Goal: Task Accomplishment & Management: Manage account settings

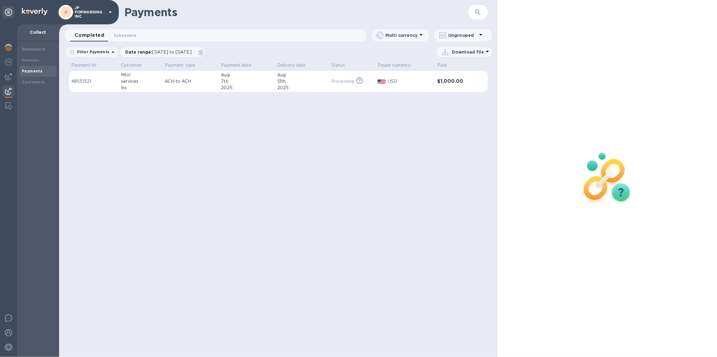
click at [80, 9] on p "JP FORWARDING INC" at bounding box center [90, 12] width 30 height 13
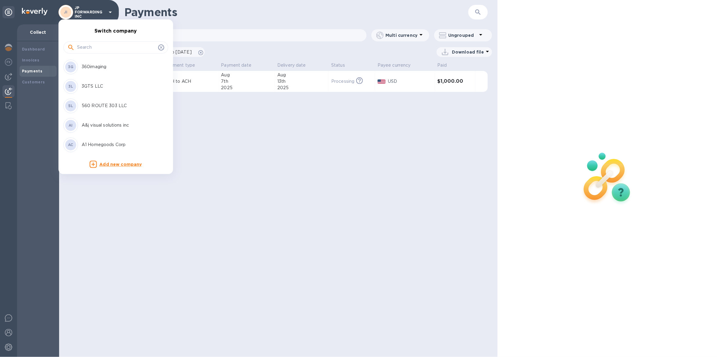
click at [88, 51] on input "text" at bounding box center [116, 47] width 79 height 9
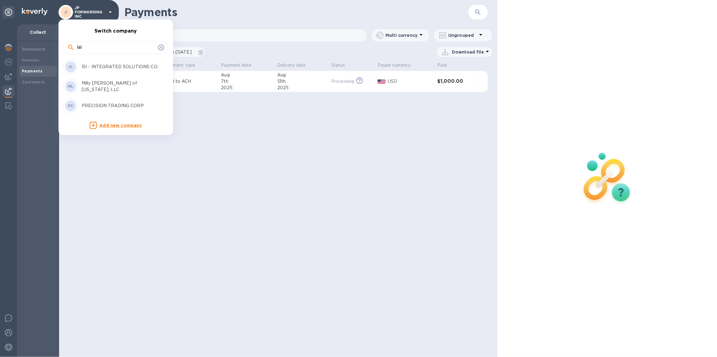
type input "isi"
click at [112, 69] on p "ISI - INTEGRATED SOLUTIONS CO." at bounding box center [120, 67] width 77 height 6
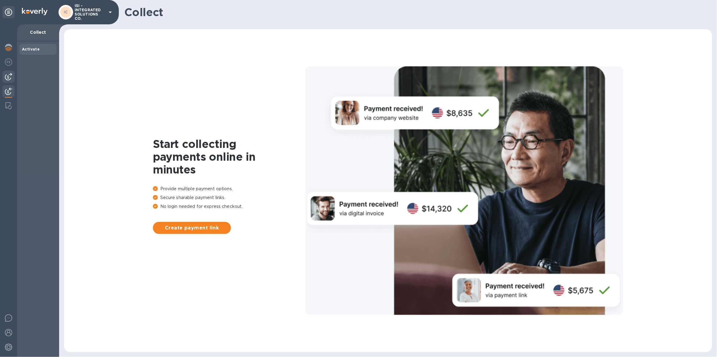
click at [3, 75] on div at bounding box center [8, 77] width 12 height 12
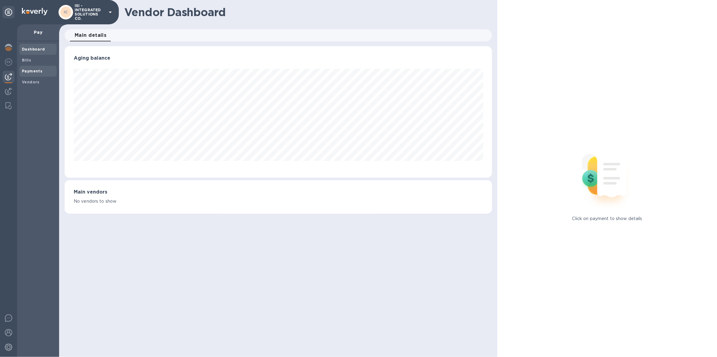
scroll to position [131, 427]
click at [38, 70] on b "Payments" at bounding box center [32, 71] width 20 height 5
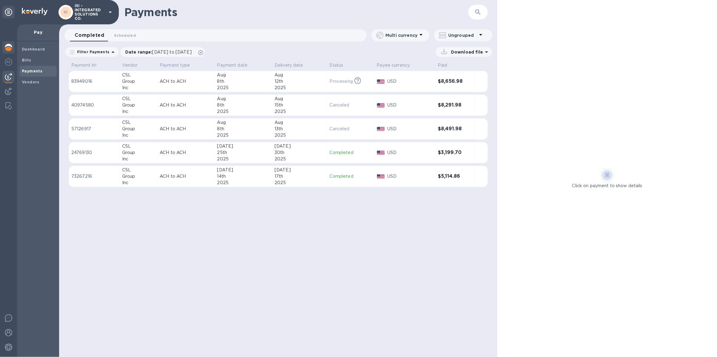
click at [13, 49] on div at bounding box center [8, 47] width 12 height 13
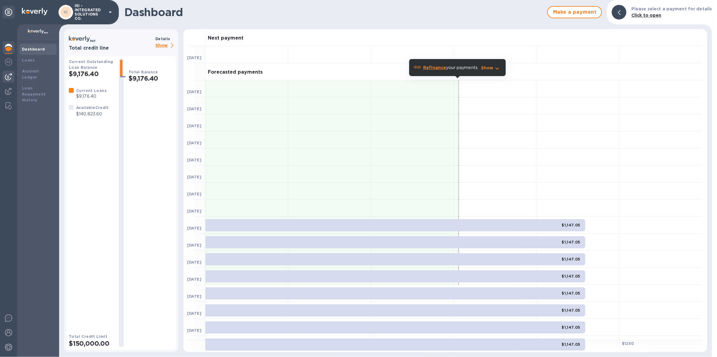
click at [9, 80] on img at bounding box center [8, 76] width 7 height 7
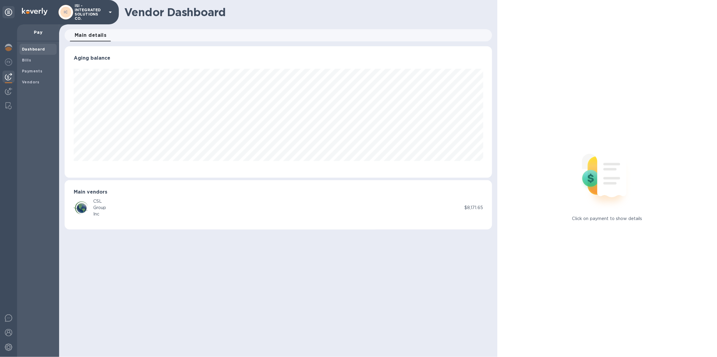
scroll to position [131, 427]
click at [38, 58] on span "Bills" at bounding box center [38, 60] width 32 height 6
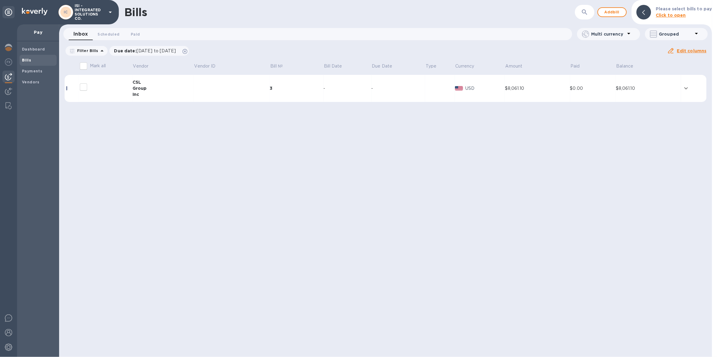
click at [258, 84] on td at bounding box center [232, 88] width 76 height 27
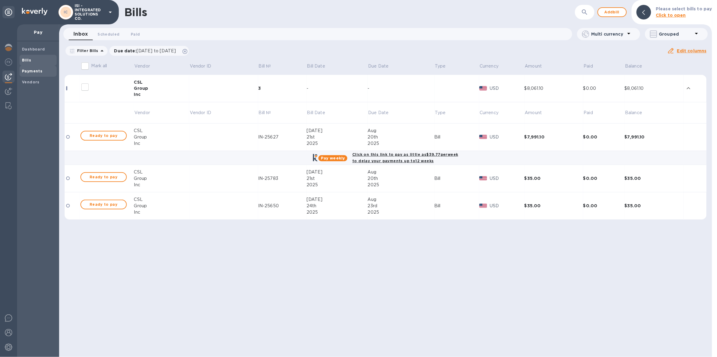
click at [37, 76] on div "Payments" at bounding box center [37, 71] width 37 height 11
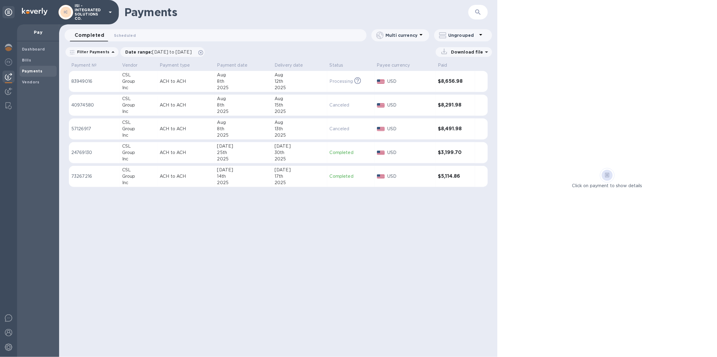
click at [261, 131] on div "8th" at bounding box center [243, 129] width 52 height 6
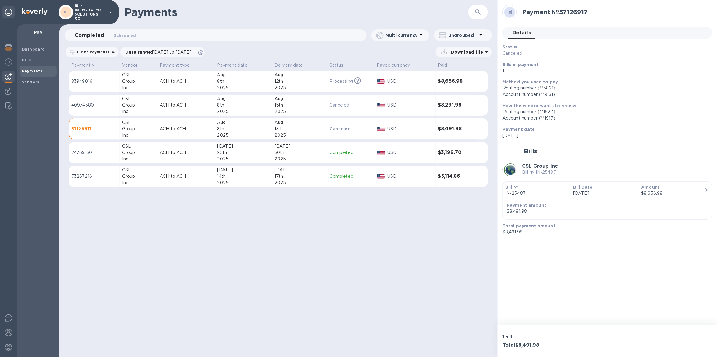
click at [578, 209] on div "Bill № IN-25487 Bill Date Jul 14th 2025 Amount $8,656.98 Payment amount $8,491.…" at bounding box center [607, 200] width 204 height 33
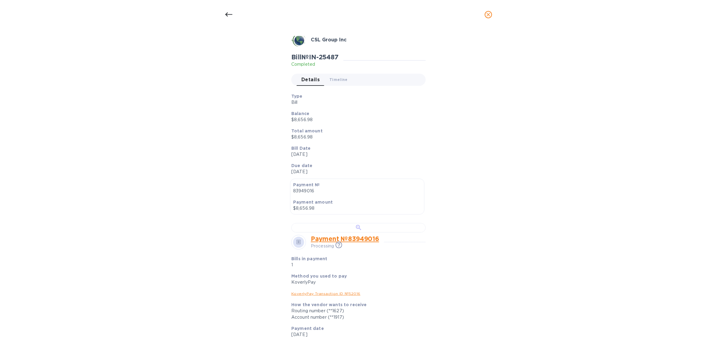
scroll to position [28, 0]
click at [384, 232] on div at bounding box center [358, 227] width 134 height 9
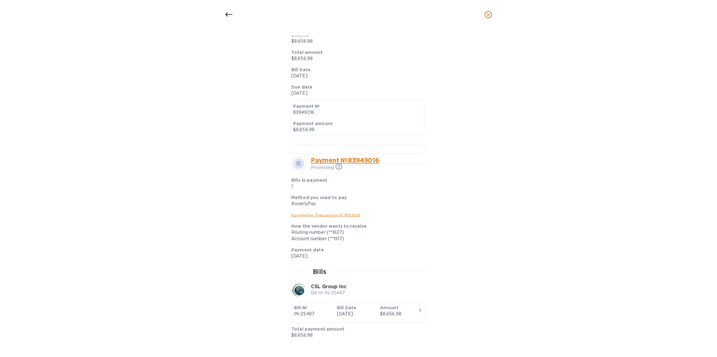
scroll to position [270, 0]
click at [380, 317] on div "button" at bounding box center [358, 318] width 129 height 3
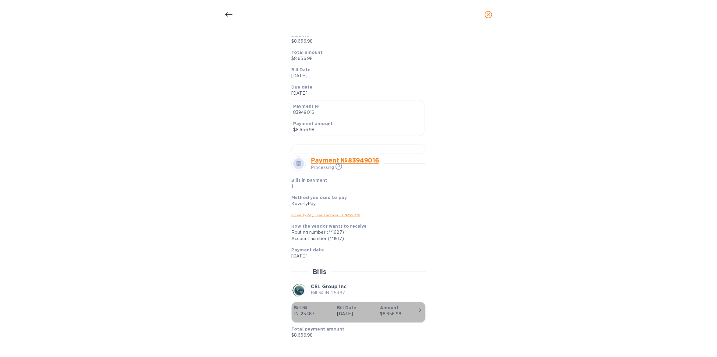
click at [381, 314] on div "$8,656.98" at bounding box center [399, 314] width 38 height 6
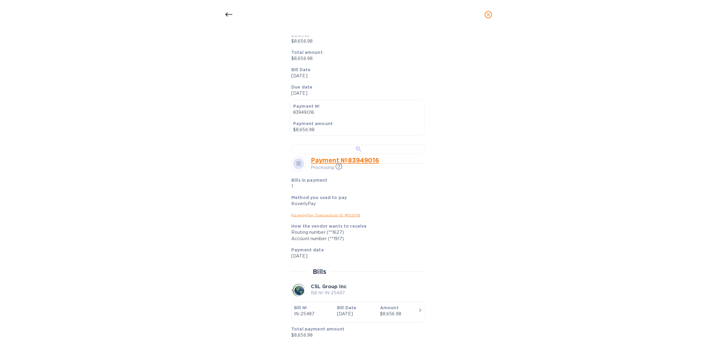
click at [385, 145] on div at bounding box center [358, 149] width 134 height 9
click at [227, 17] on icon at bounding box center [228, 14] width 7 height 7
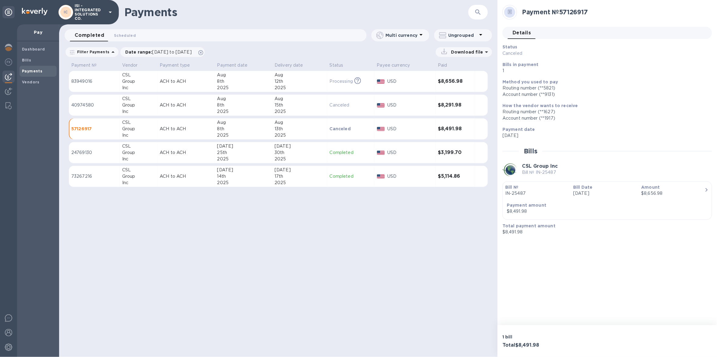
scroll to position [83, 0]
click at [402, 105] on p "USD" at bounding box center [410, 105] width 46 height 6
click at [611, 201] on div "Bill № IN-25487 Bill Date Jul 14th 2025 Amount $8,656.98 Payment amount $8,291.…" at bounding box center [607, 200] width 204 height 33
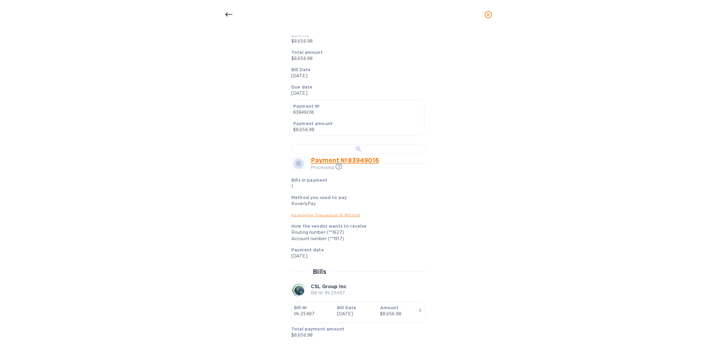
scroll to position [216, 0]
click at [348, 145] on div at bounding box center [358, 149] width 134 height 9
click at [225, 13] on div at bounding box center [228, 14] width 15 height 15
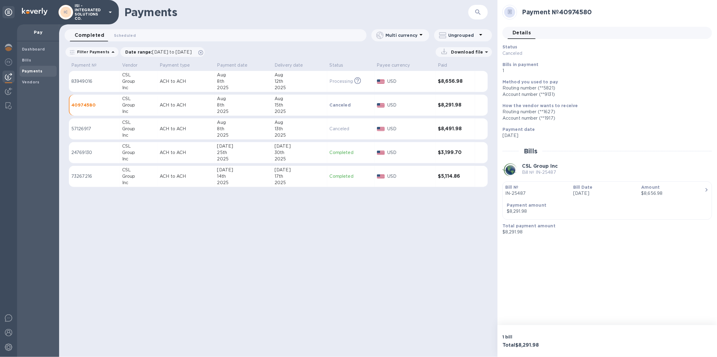
scroll to position [83, 0]
click at [408, 130] on p "USD" at bounding box center [410, 129] width 46 height 6
click at [551, 206] on p "Payment amount" at bounding box center [541, 205] width 68 height 6
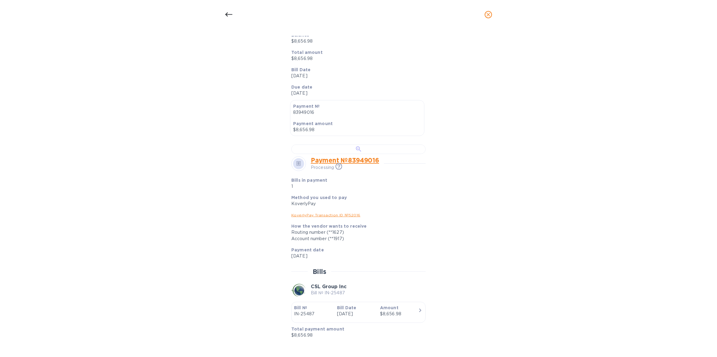
scroll to position [270, 0]
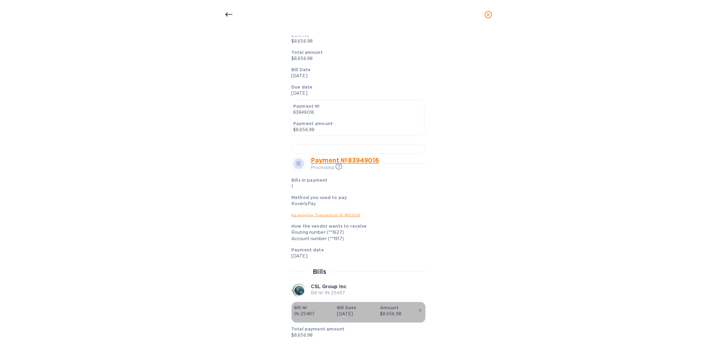
click at [370, 312] on p "Jul 14th 2025" at bounding box center [356, 314] width 38 height 6
click at [370, 311] on p "Jul 14th 2025" at bounding box center [356, 314] width 38 height 6
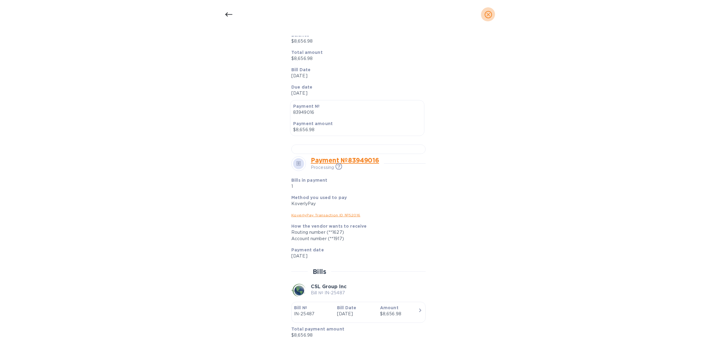
click at [483, 16] on button "close" at bounding box center [488, 14] width 15 height 15
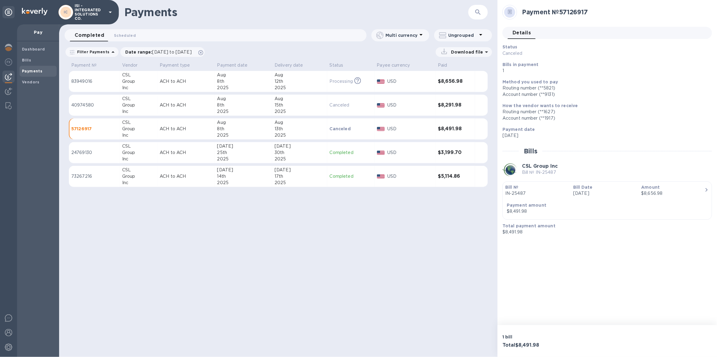
click at [419, 88] on td "USD" at bounding box center [404, 81] width 61 height 21
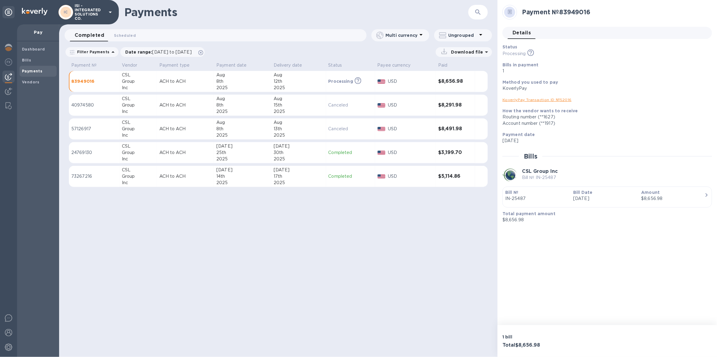
click at [567, 200] on p "IN-25487" at bounding box center [536, 199] width 63 height 6
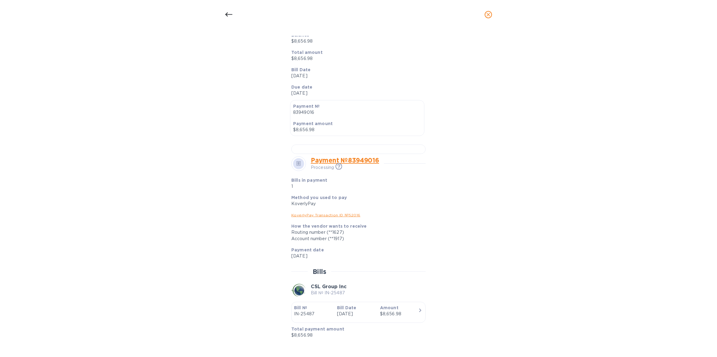
scroll to position [202, 0]
click at [417, 154] on div at bounding box center [358, 149] width 134 height 9
click at [489, 14] on icon "close" at bounding box center [489, 15] width 4 height 4
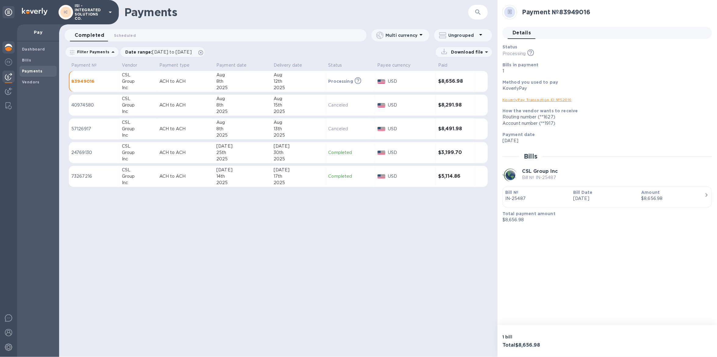
click at [9, 50] on img at bounding box center [8, 47] width 7 height 7
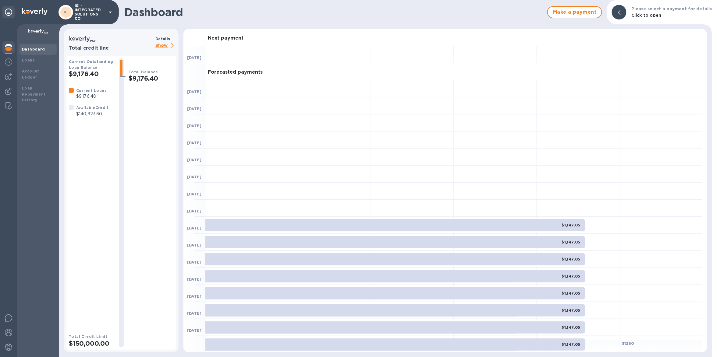
click at [162, 44] on p "Show" at bounding box center [165, 46] width 21 height 8
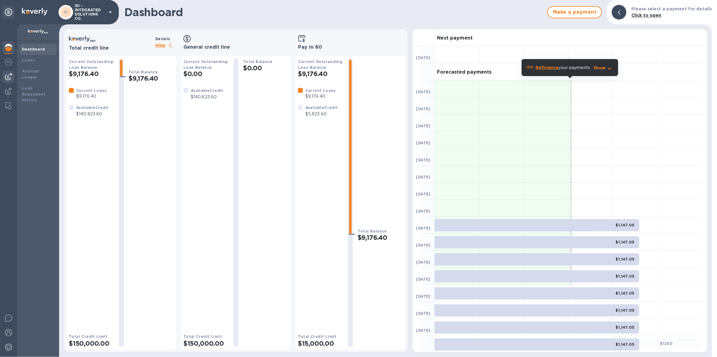
click at [12, 73] on img at bounding box center [8, 76] width 7 height 7
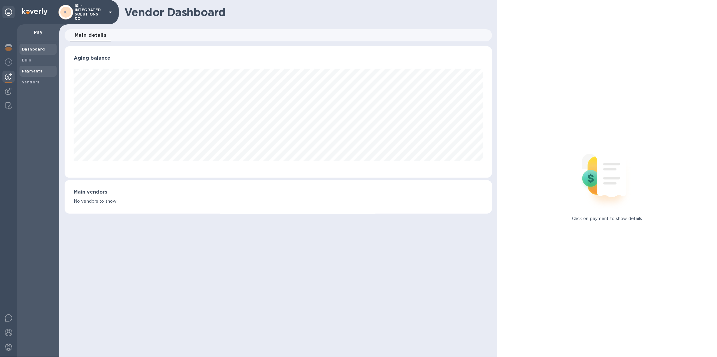
scroll to position [131, 427]
click at [41, 60] on span "Bills" at bounding box center [38, 60] width 32 height 6
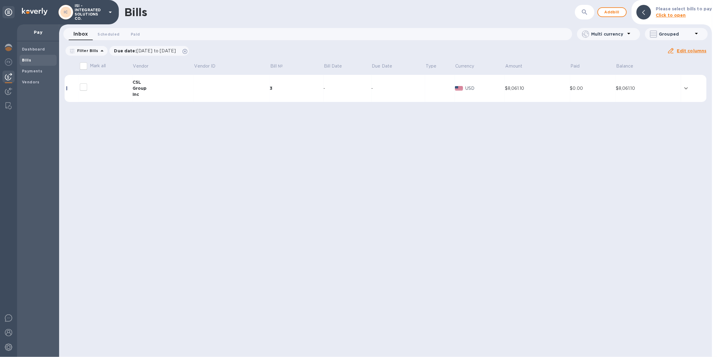
click at [409, 88] on div "-" at bounding box center [398, 88] width 54 height 6
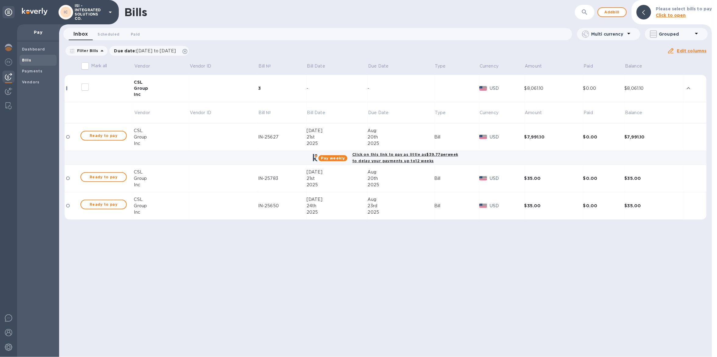
click at [528, 133] on td "$7,991.10" at bounding box center [553, 137] width 59 height 27
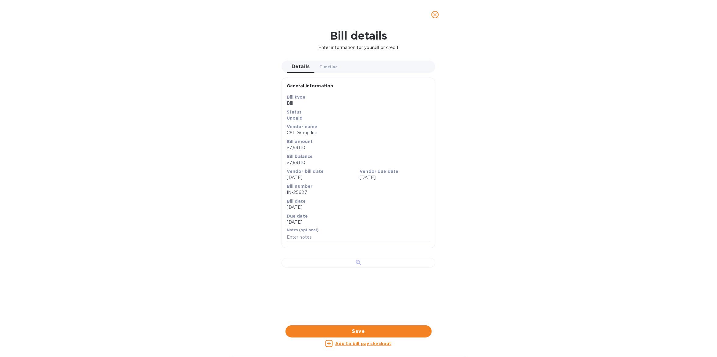
scroll to position [124, 0]
click at [394, 258] on div at bounding box center [359, 262] width 154 height 9
click at [436, 14] on icon "close" at bounding box center [435, 15] width 4 height 4
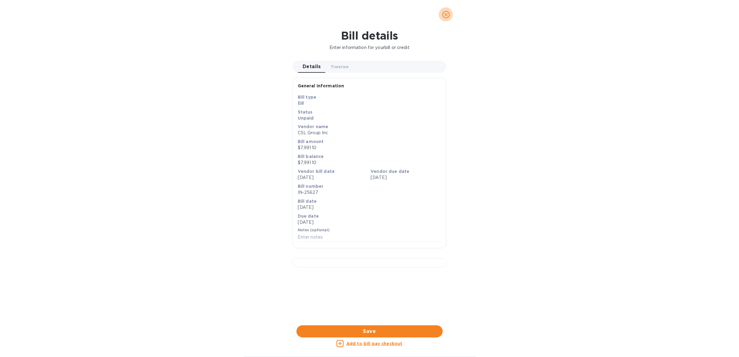
scroll to position [0, 0]
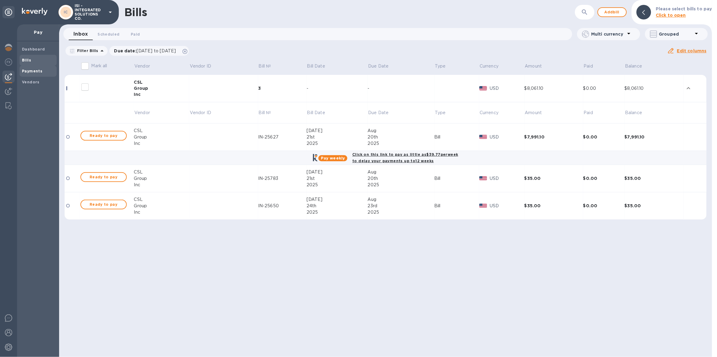
click at [37, 69] on b "Payments" at bounding box center [32, 71] width 20 height 5
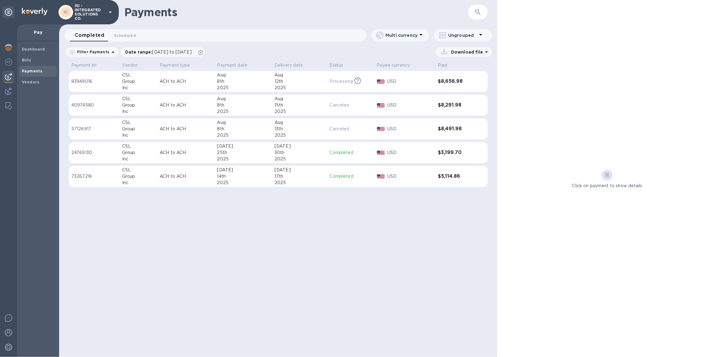
click at [361, 129] on p "Canceled" at bounding box center [351, 129] width 42 height 6
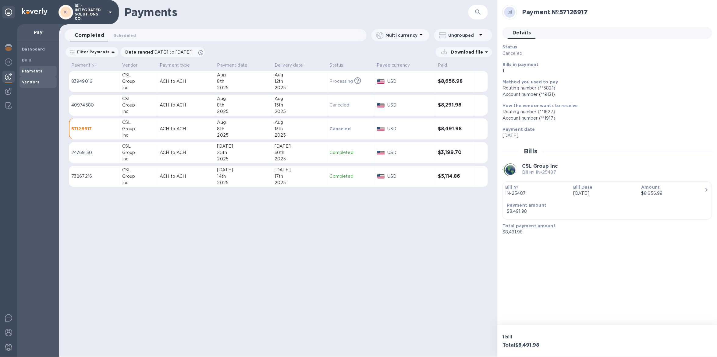
click at [27, 83] on b "Vendors" at bounding box center [31, 82] width 18 height 5
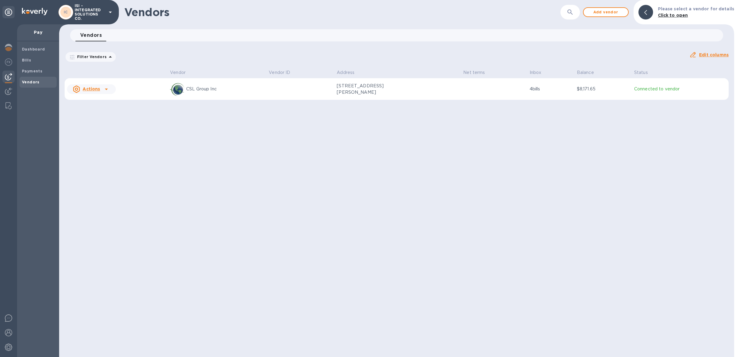
click at [463, 31] on div "Vendors 0" at bounding box center [399, 35] width 648 height 12
click at [489, 147] on div "Vendors ​ Add vendor Please select a vendor for details Click to open Vendors 0…" at bounding box center [396, 178] width 675 height 357
click at [607, 11] on span "Add vendor" at bounding box center [605, 12] width 35 height 7
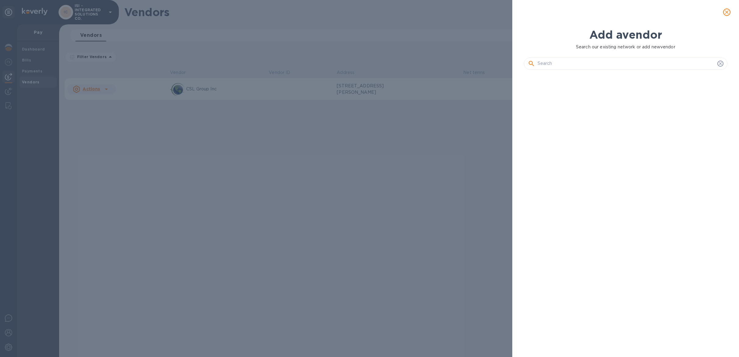
scroll to position [261, 206]
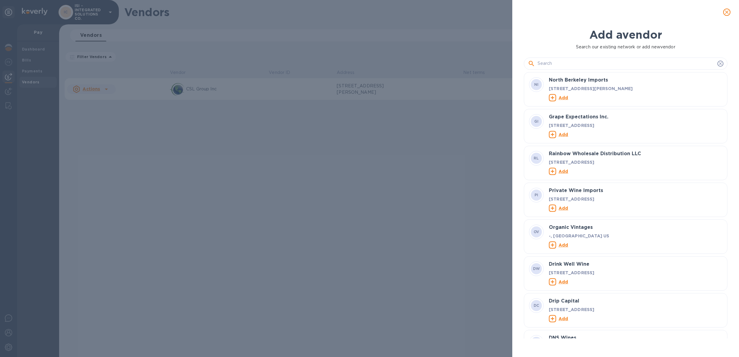
click at [717, 65] on icon at bounding box center [720, 63] width 5 height 5
click at [174, 80] on div "Add a vendor Search our existing network or add new vendor NI North Berkeley Im…" at bounding box center [369, 178] width 739 height 357
click at [717, 10] on span "close" at bounding box center [726, 12] width 7 height 7
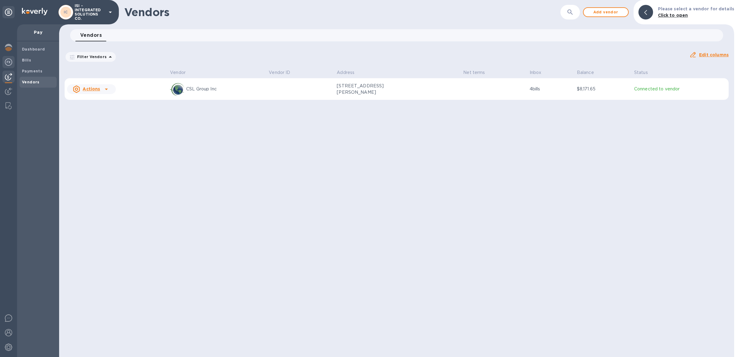
click at [6, 59] on img at bounding box center [8, 61] width 7 height 7
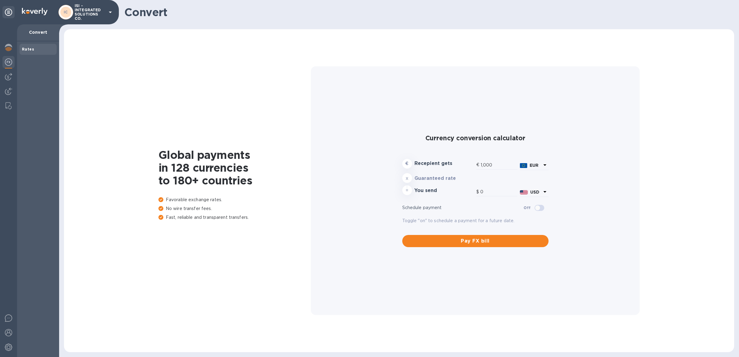
type input "1,167.92"
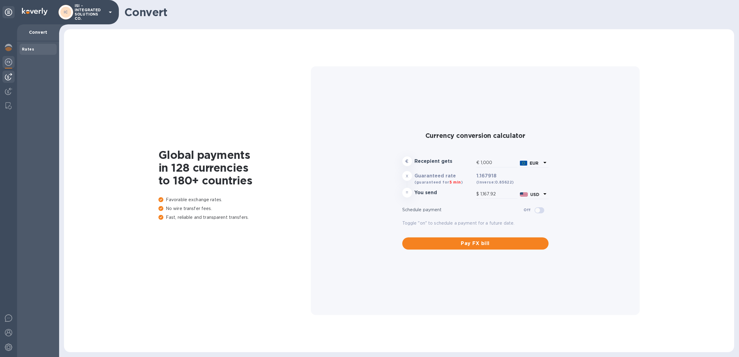
click at [4, 75] on div at bounding box center [8, 77] width 12 height 12
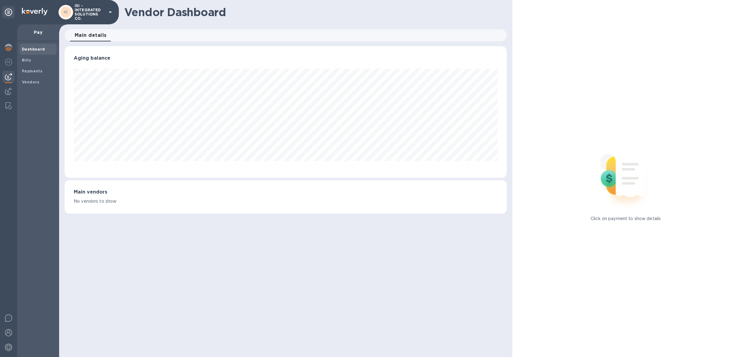
scroll to position [131, 442]
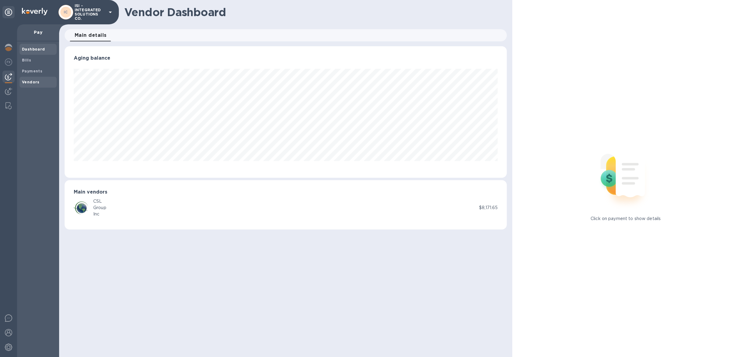
click at [41, 86] on div "Vendors" at bounding box center [37, 82] width 37 height 11
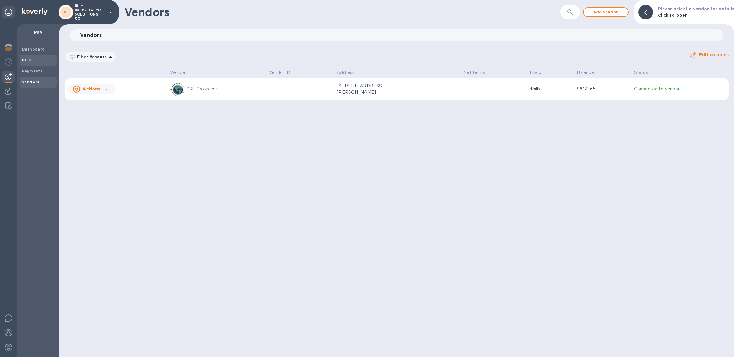
click at [36, 62] on span "Bills" at bounding box center [38, 60] width 32 height 6
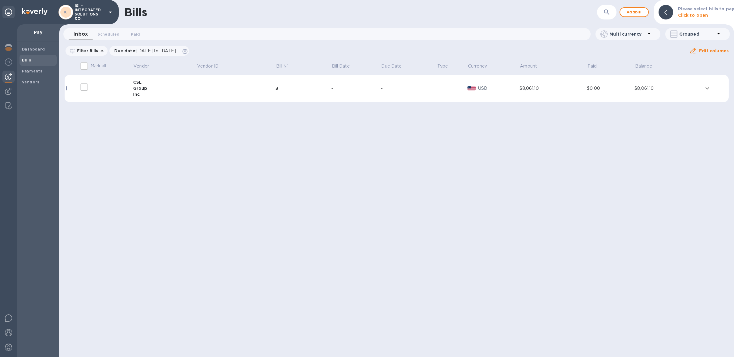
click at [309, 97] on td "3" at bounding box center [303, 88] width 56 height 27
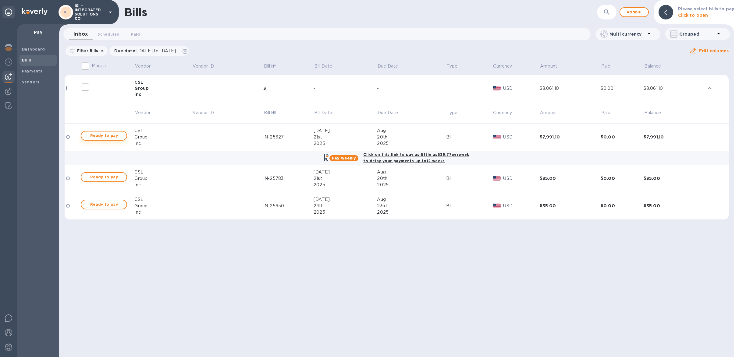
click at [112, 134] on span "Ready to pay" at bounding box center [103, 135] width 35 height 7
click at [105, 135] on span "Ready to pay" at bounding box center [103, 135] width 35 height 7
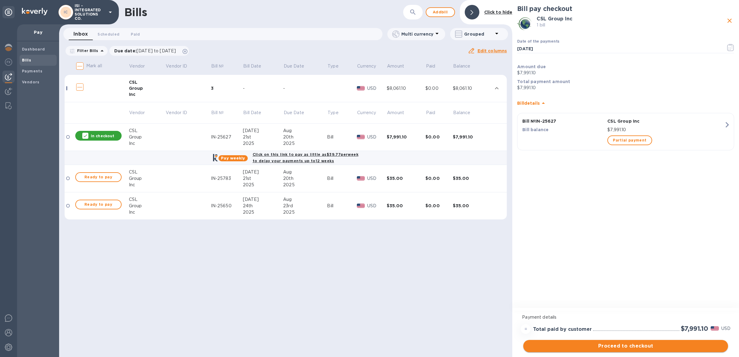
click at [607, 345] on span "Proceed to checkout" at bounding box center [625, 346] width 195 height 7
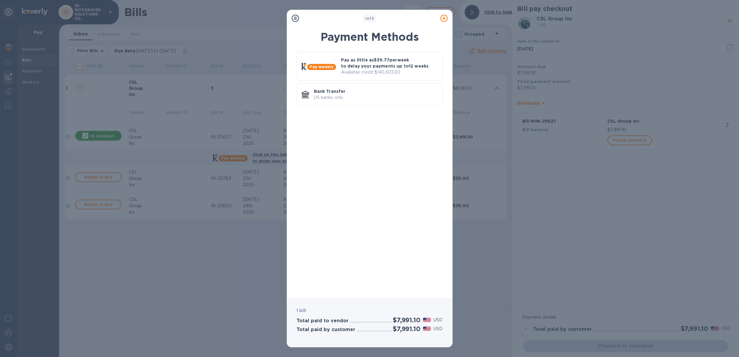
click at [443, 17] on icon at bounding box center [443, 18] width 7 height 7
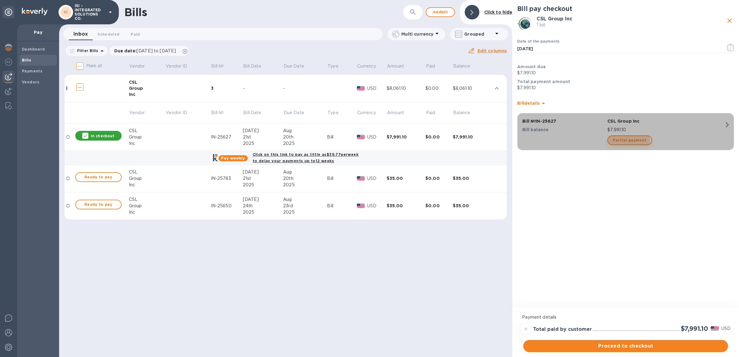
click at [625, 143] on span "Partial payment" at bounding box center [630, 140] width 34 height 7
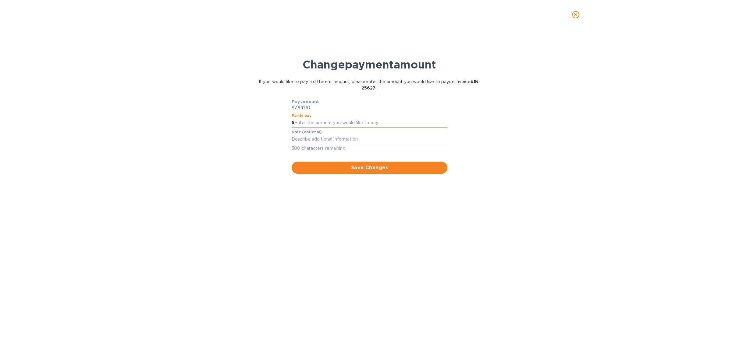
click at [373, 121] on input "text" at bounding box center [370, 123] width 153 height 9
type input "5,000"
click at [417, 171] on span "Save Changes" at bounding box center [369, 167] width 146 height 7
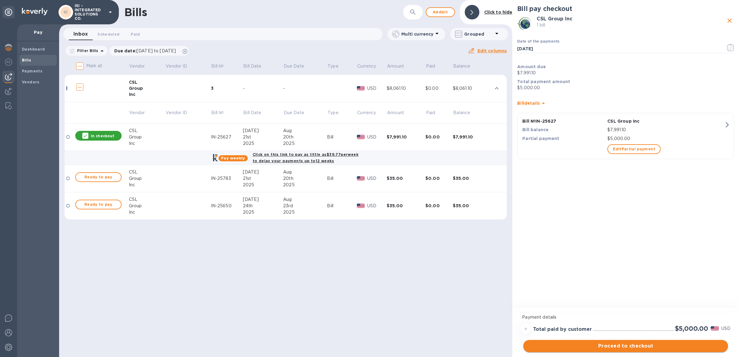
click at [641, 347] on span "Proceed to checkout" at bounding box center [625, 346] width 195 height 7
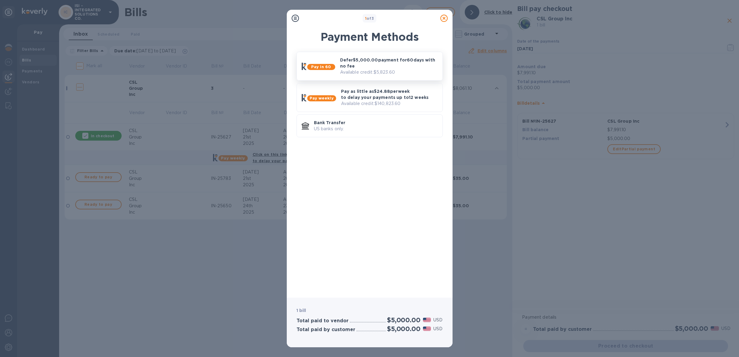
click at [384, 70] on p "Available credit: $5,823.60" at bounding box center [388, 72] width 97 height 6
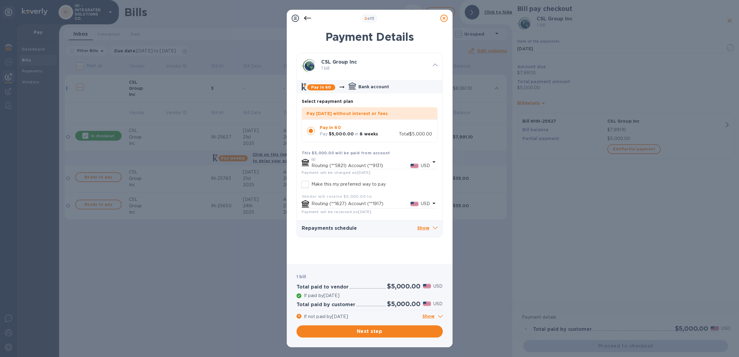
click at [423, 230] on p "Show" at bounding box center [427, 229] width 20 height 8
click at [434, 318] on p "Show" at bounding box center [432, 317] width 20 height 8
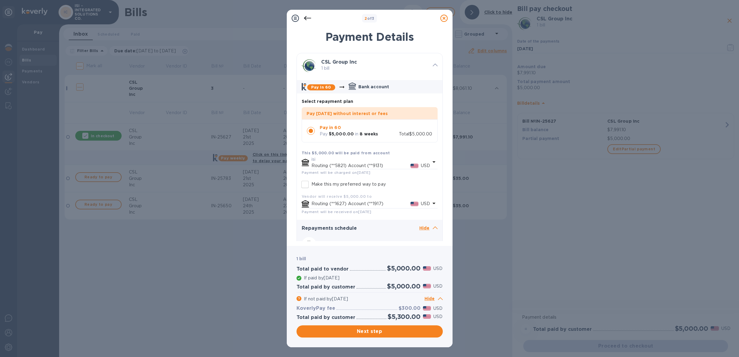
click at [445, 18] on icon at bounding box center [443, 18] width 7 height 7
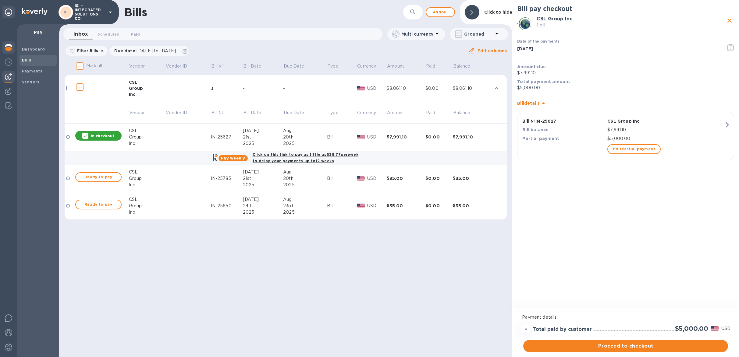
click at [8, 51] on div at bounding box center [8, 47] width 12 height 13
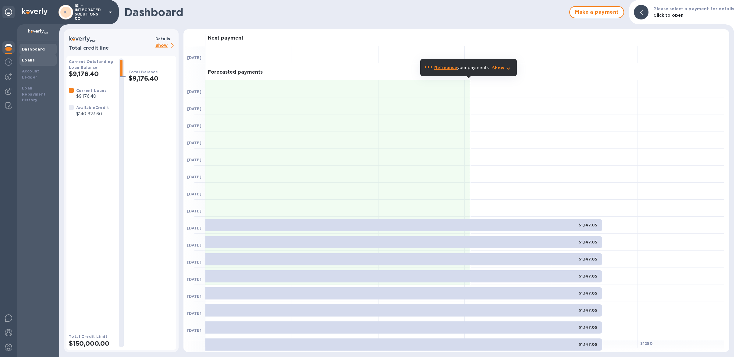
click at [24, 63] on div "Loans" at bounding box center [38, 60] width 32 height 6
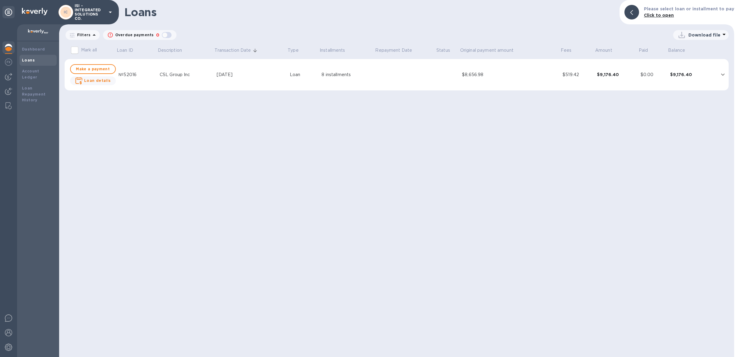
click at [464, 69] on td "$8,656.98" at bounding box center [509, 75] width 101 height 32
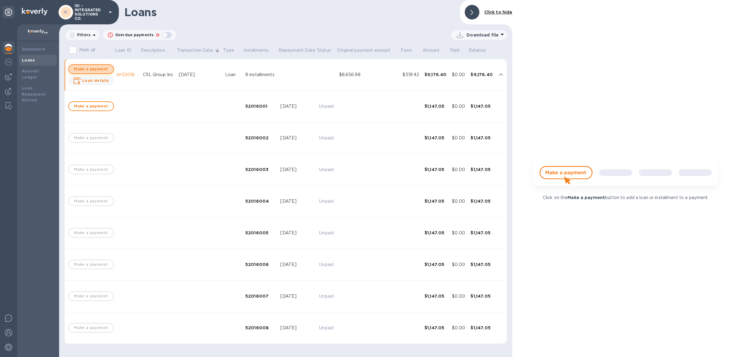
click at [92, 70] on span "Make a payment" at bounding box center [91, 69] width 35 height 7
checkbox input "true"
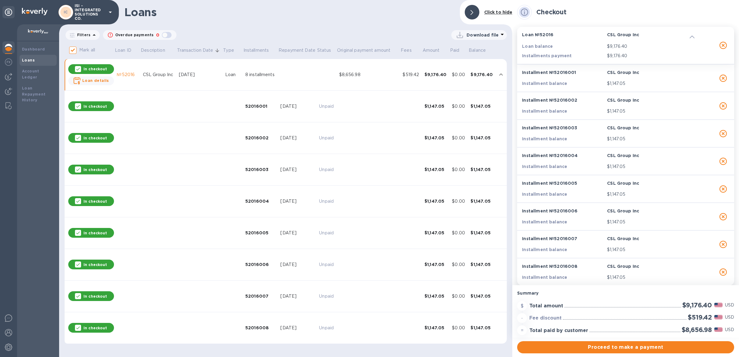
click at [10, 50] on img at bounding box center [8, 47] width 7 height 7
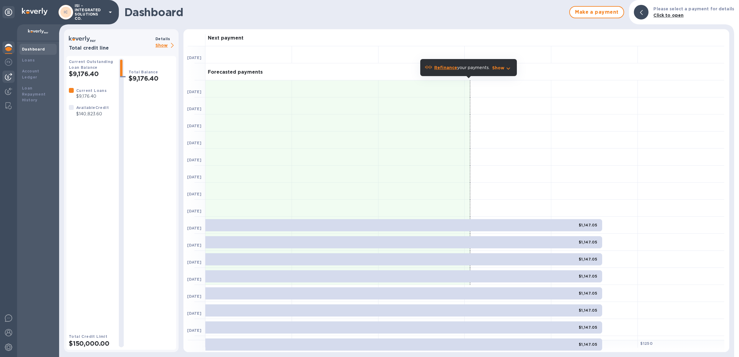
click at [5, 78] on img at bounding box center [8, 76] width 7 height 7
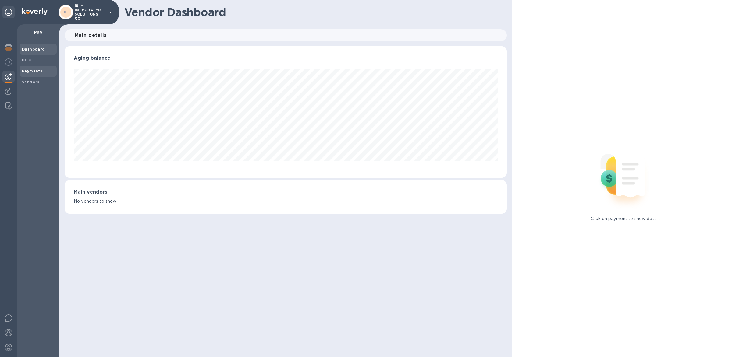
scroll to position [131, 442]
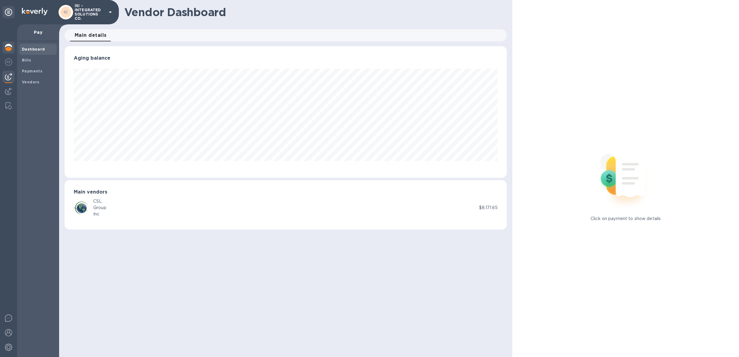
click at [10, 49] on img at bounding box center [8, 47] width 7 height 7
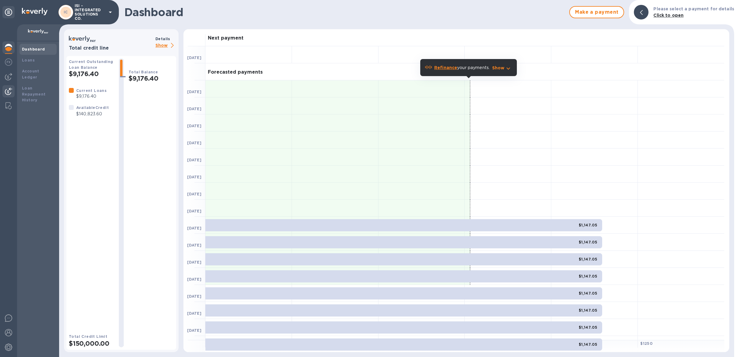
click at [12, 95] on div at bounding box center [8, 91] width 12 height 13
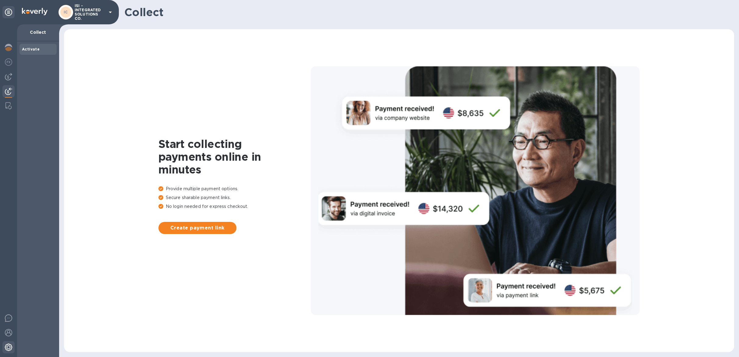
click at [10, 342] on div at bounding box center [8, 348] width 12 height 13
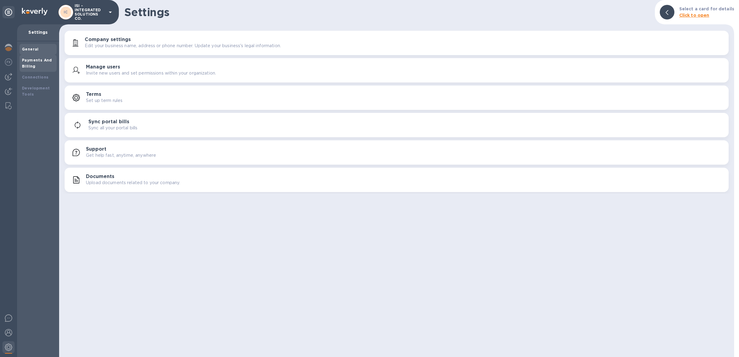
click at [45, 61] on b "Payments And Billing" at bounding box center [37, 63] width 30 height 11
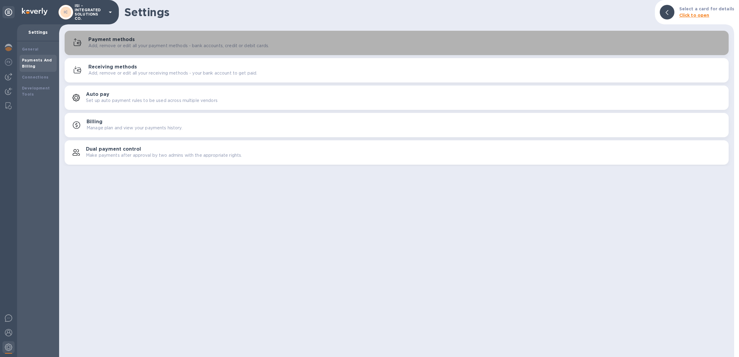
click at [103, 47] on p "Add, remove or edit all your payment methods - bank accounts, credit or debit c…" at bounding box center [178, 46] width 181 height 6
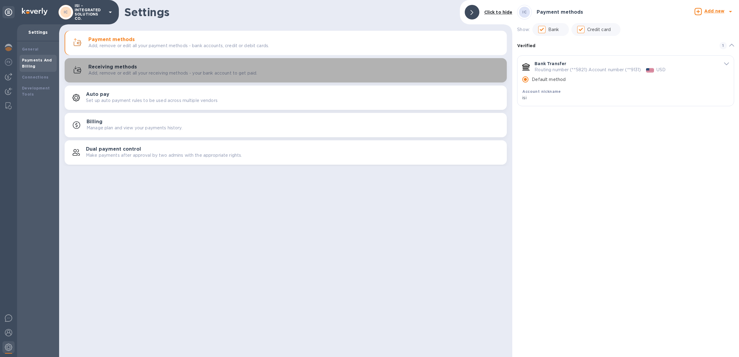
click at [105, 64] on h3 "Receiving methods" at bounding box center [112, 67] width 48 height 6
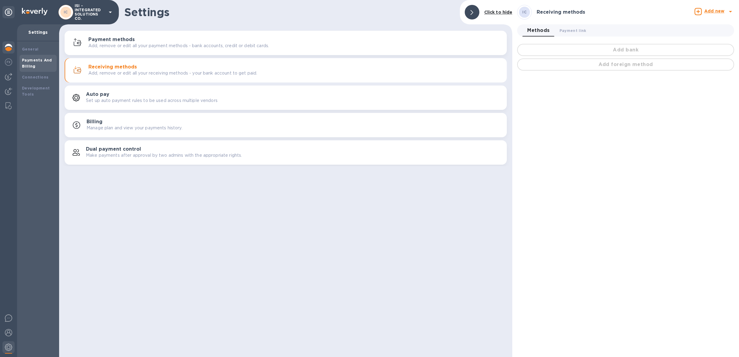
click at [6, 53] on div at bounding box center [8, 47] width 12 height 13
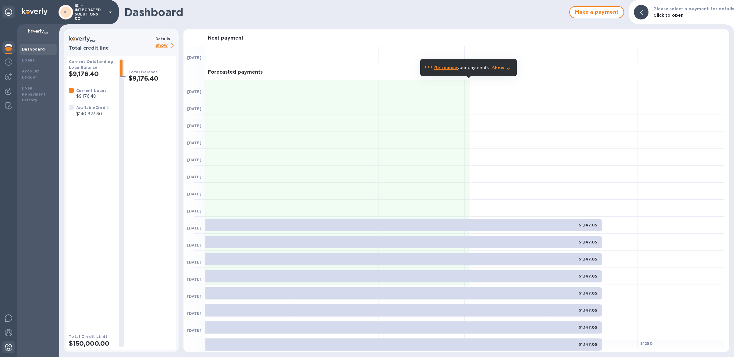
click at [6, 349] on img at bounding box center [8, 347] width 7 height 7
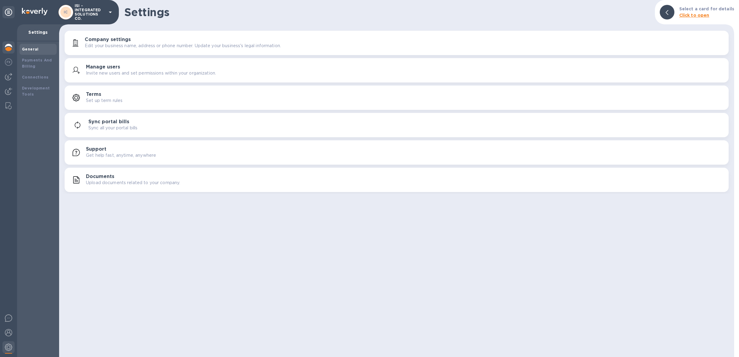
click at [9, 52] on div at bounding box center [8, 47] width 12 height 13
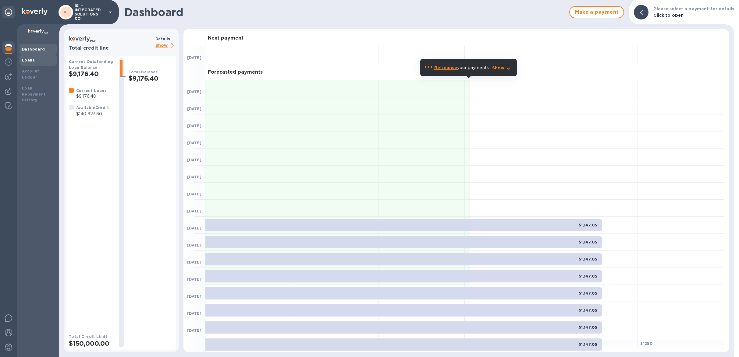
click at [29, 57] on div "Loans" at bounding box center [38, 60] width 32 height 6
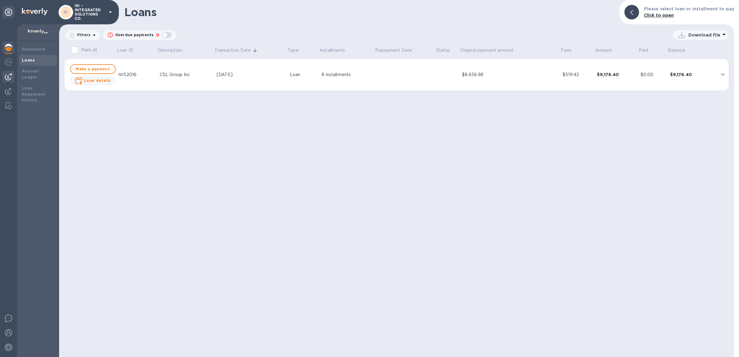
click at [10, 75] on img at bounding box center [8, 76] width 7 height 7
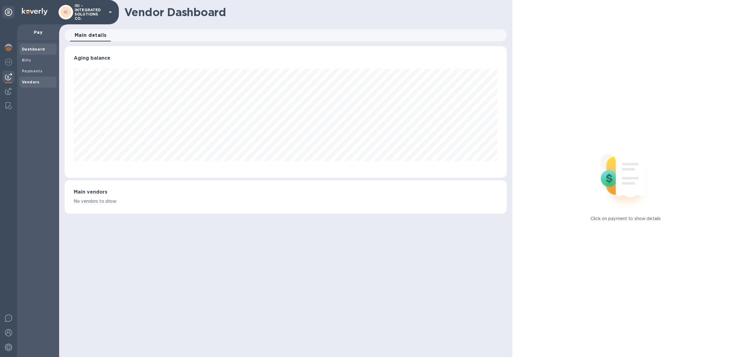
scroll to position [131, 442]
click at [35, 79] on span "Vendors" at bounding box center [31, 82] width 18 height 6
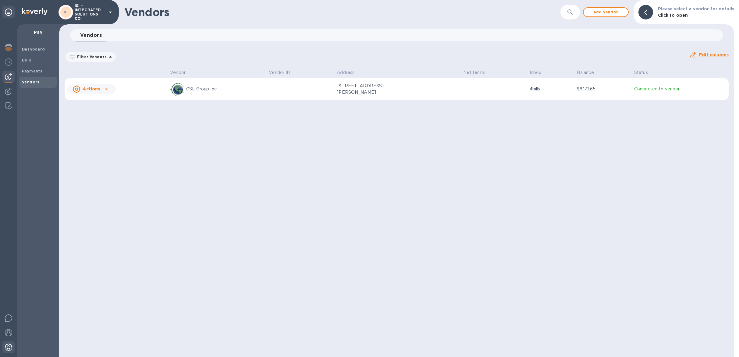
click at [5, 343] on div at bounding box center [8, 348] width 12 height 13
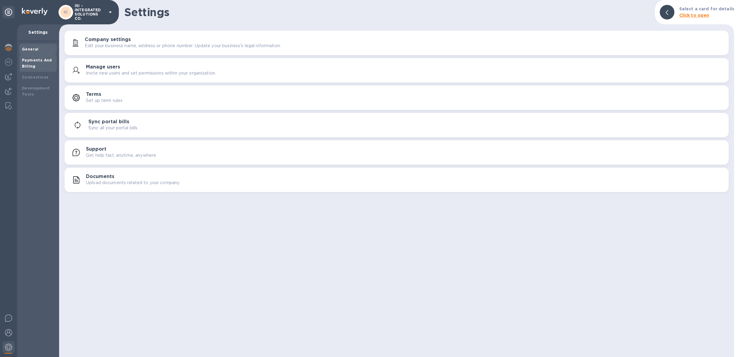
click at [25, 68] on b "Payments And Billing" at bounding box center [37, 63] width 30 height 11
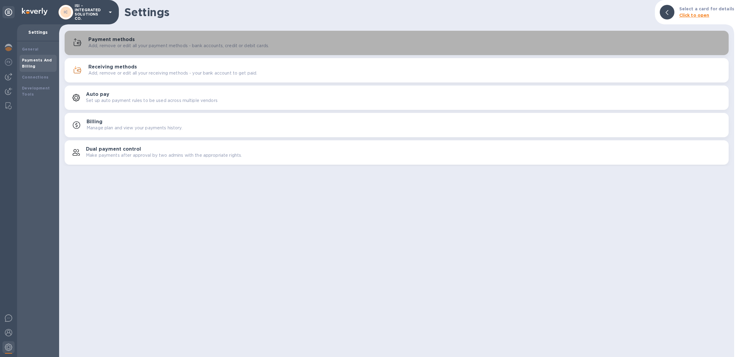
click at [138, 45] on p "Add, remove or edit all your payment methods - bank accounts, credit or debit c…" at bounding box center [178, 46] width 181 height 6
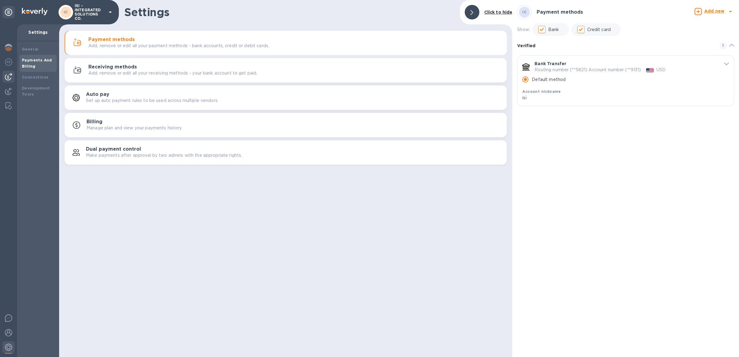
click at [5, 76] on img at bounding box center [8, 76] width 7 height 7
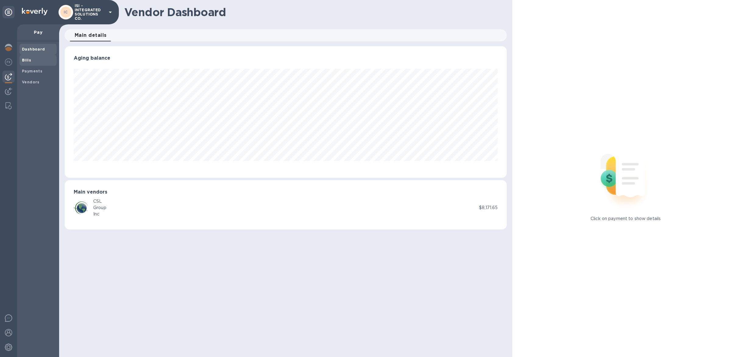
scroll to position [131, 442]
click at [31, 64] on div "Bills" at bounding box center [37, 60] width 37 height 11
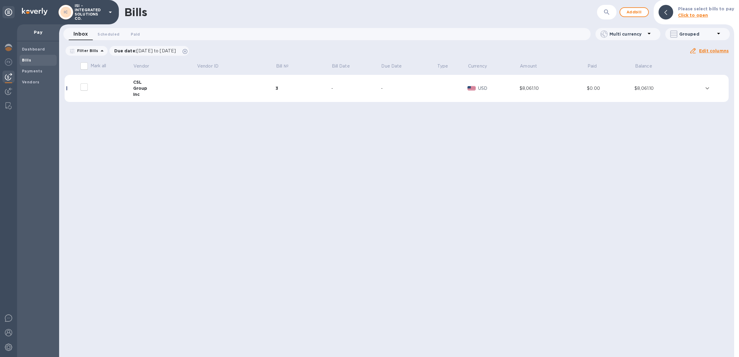
click at [181, 92] on div "Inc" at bounding box center [165, 94] width 64 height 6
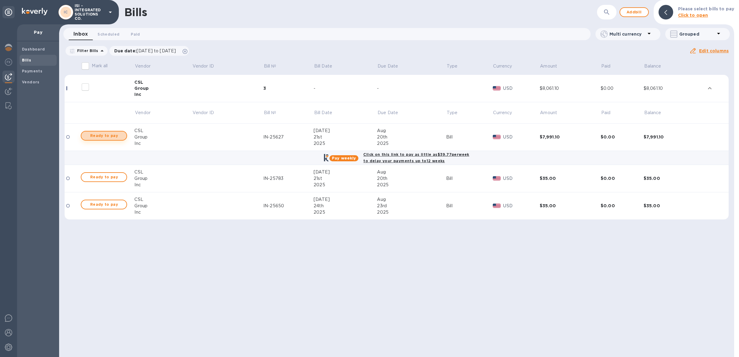
click at [120, 133] on span "Ready to pay" at bounding box center [103, 135] width 35 height 7
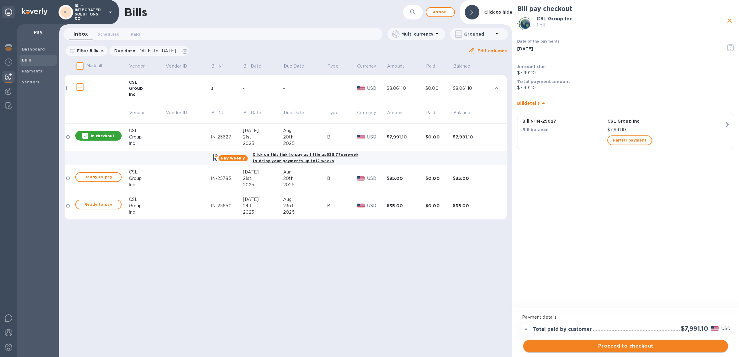
click at [646, 345] on span "Proceed to checkout" at bounding box center [625, 346] width 195 height 7
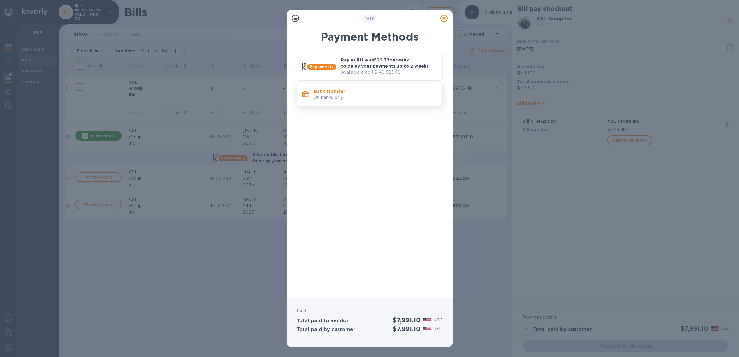
click at [341, 101] on div "Bank Transfer US banks only." at bounding box center [375, 94] width 129 height 17
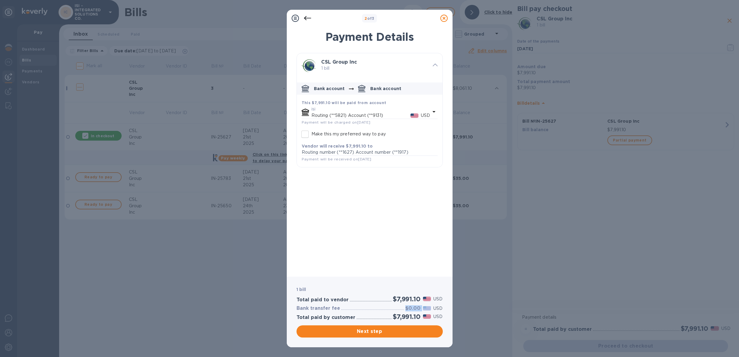
drag, startPoint x: 402, startPoint y: 308, endPoint x: 421, endPoint y: 310, distance: 19.6
click at [421, 310] on div "Bank transfer fee $0.00 USD" at bounding box center [369, 308] width 149 height 9
click at [445, 19] on icon at bounding box center [443, 18] width 7 height 7
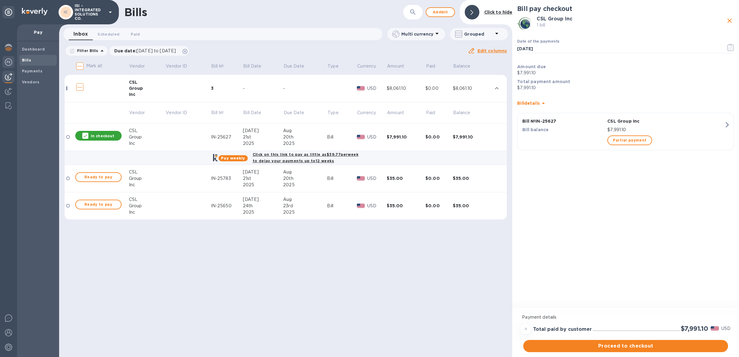
click at [11, 65] on img at bounding box center [8, 61] width 7 height 7
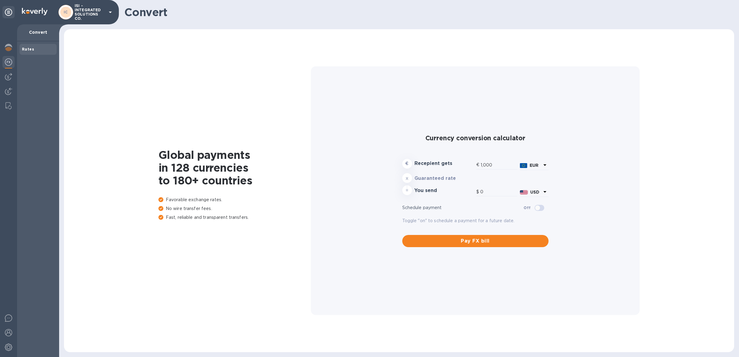
type input "1,167.72"
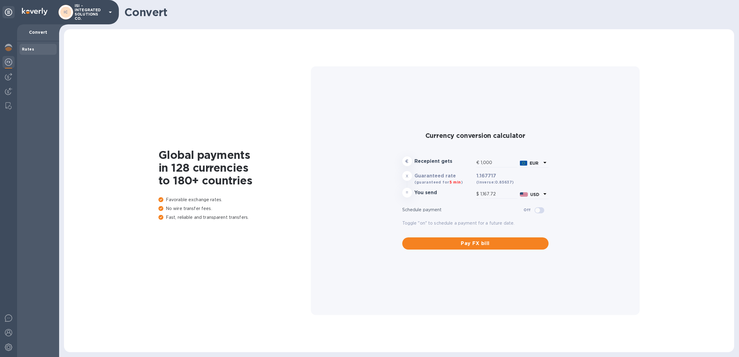
click at [532, 162] on b "EUR" at bounding box center [534, 163] width 9 height 5
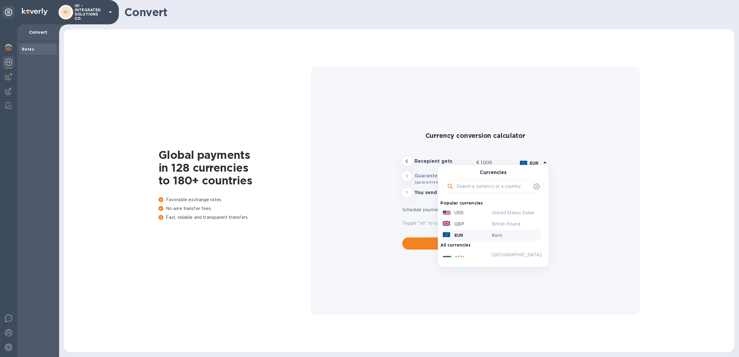
click at [480, 189] on input "text" at bounding box center [493, 186] width 75 height 9
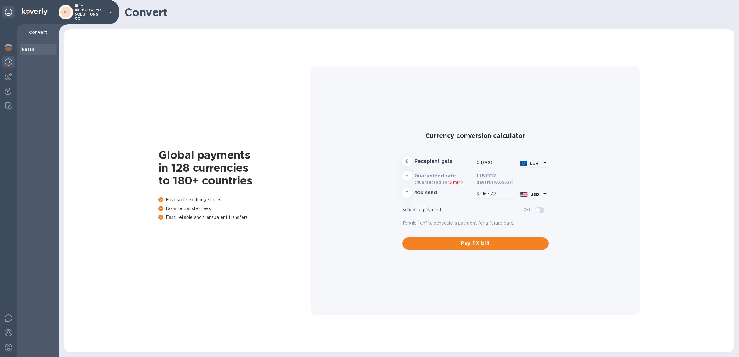
click at [616, 159] on div "Currency conversion calculator € Recepient gets € 1,000 EUR x Guaranteed rate (…" at bounding box center [475, 190] width 319 height 249
click at [533, 164] on b "EUR" at bounding box center [534, 163] width 9 height 5
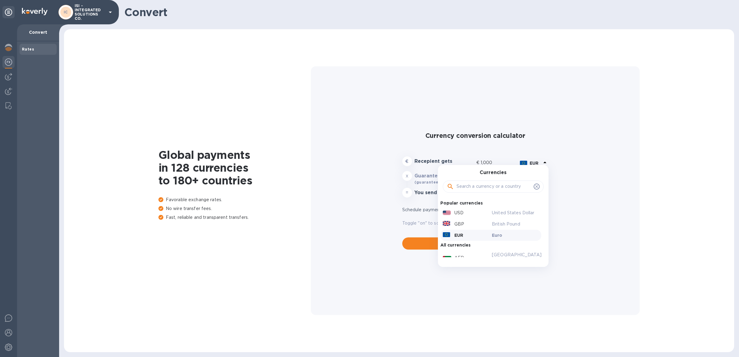
click at [489, 189] on input "text" at bounding box center [493, 186] width 75 height 9
type input "n"
type input "m"
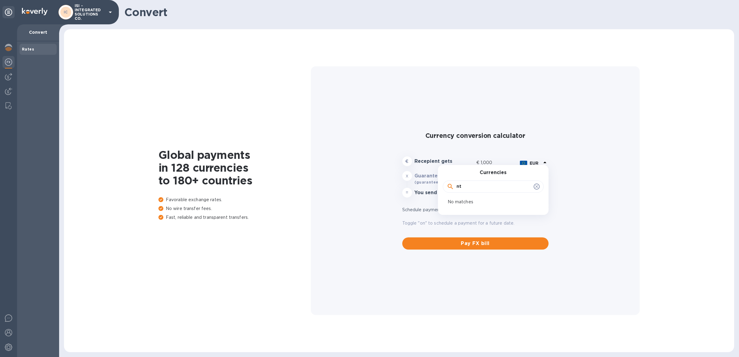
type input "n"
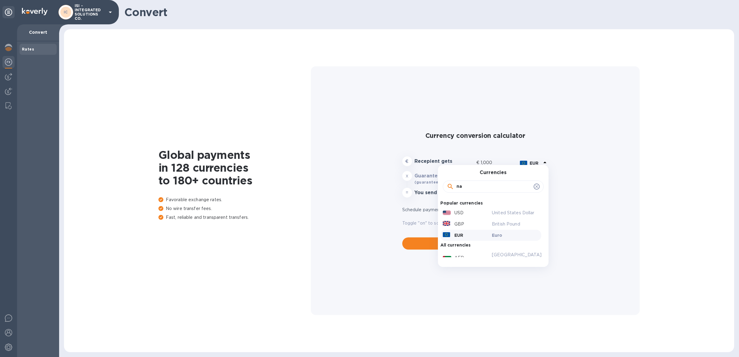
type input "n"
type input "t"
type input "new"
click at [505, 257] on p "New Taiwan Dollar" at bounding box center [515, 256] width 47 height 6
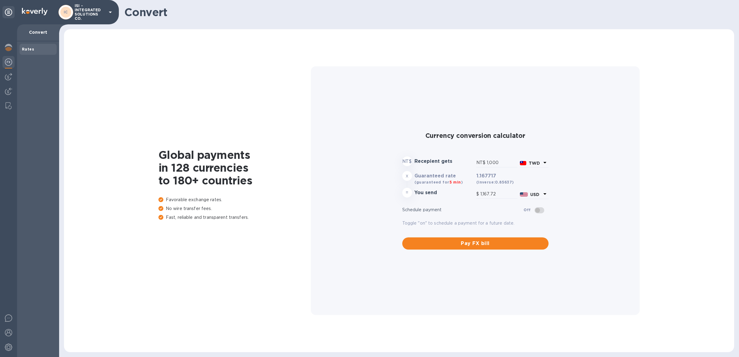
type input "33.54"
click at [499, 182] on b "(inverse: 29.8151 )" at bounding box center [494, 182] width 36 height 5
click at [523, 182] on div "x Guaranteed rate (guaranteed for 5 min ) 0.03354 (inverse: 29.8151 )" at bounding box center [475, 178] width 149 height 17
click at [499, 183] on b "(inverse: 29.8151 )" at bounding box center [494, 182] width 36 height 5
click at [508, 183] on b "(inverse: 29.8151 )" at bounding box center [494, 182] width 36 height 5
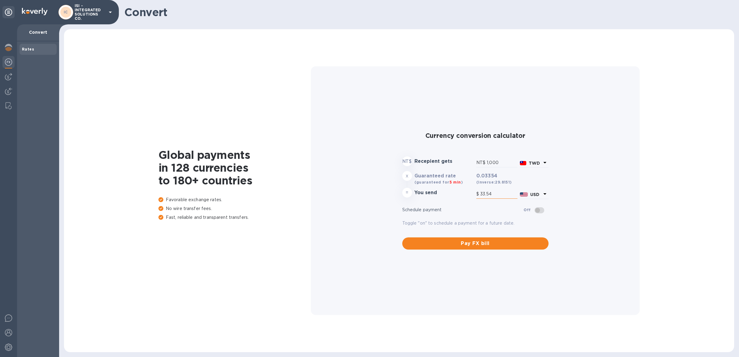
drag, startPoint x: 495, startPoint y: 195, endPoint x: 480, endPoint y: 192, distance: 15.9
click at [478, 195] on div "$ 33.54" at bounding box center [496, 194] width 41 height 9
type input "29.82"
type input "1.00"
click at [584, 184] on div "Currency conversion calculator NT$ Recepient gets NT$ 29.82 TWD x Guaranteed ra…" at bounding box center [475, 190] width 319 height 249
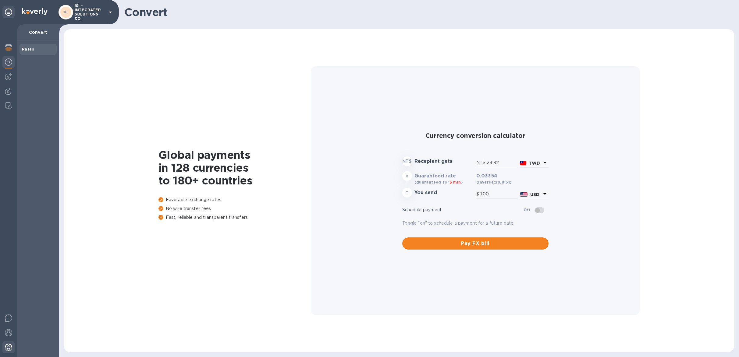
click at [9, 344] on img at bounding box center [8, 347] width 7 height 7
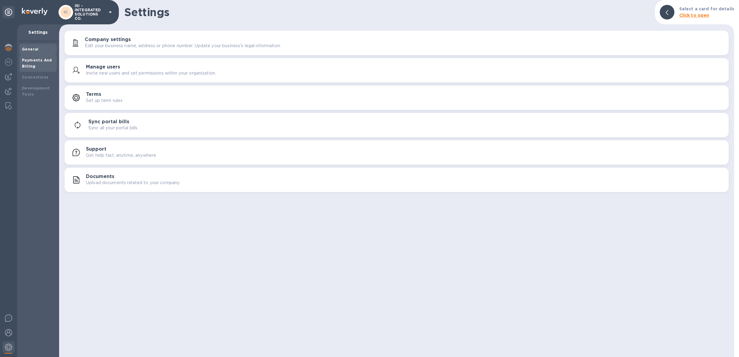
click at [44, 59] on b "Payments And Billing" at bounding box center [37, 63] width 30 height 11
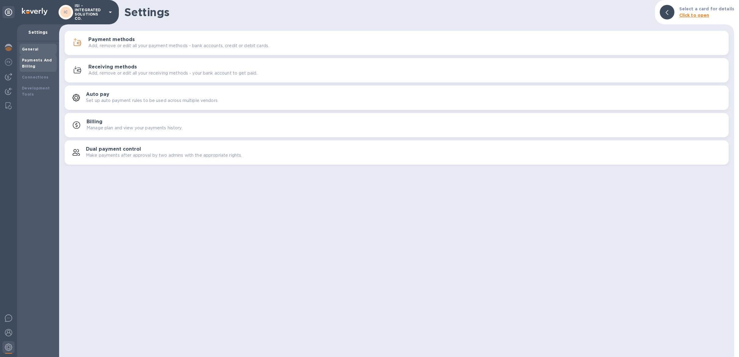
click at [30, 51] on b "General" at bounding box center [30, 49] width 17 height 5
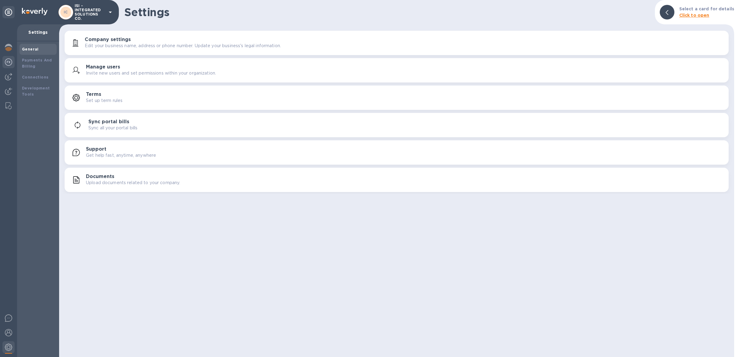
click at [14, 65] on div at bounding box center [8, 62] width 12 height 13
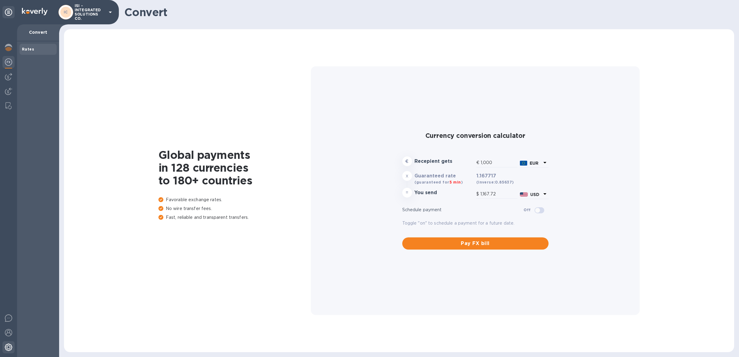
click at [13, 345] on div at bounding box center [8, 348] width 12 height 13
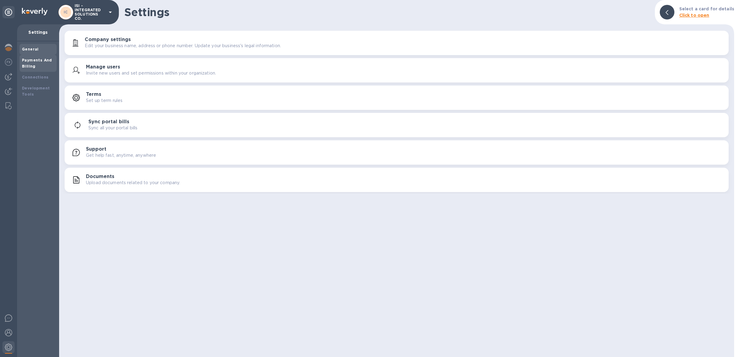
click at [44, 57] on div "Payments And Billing" at bounding box center [37, 63] width 37 height 17
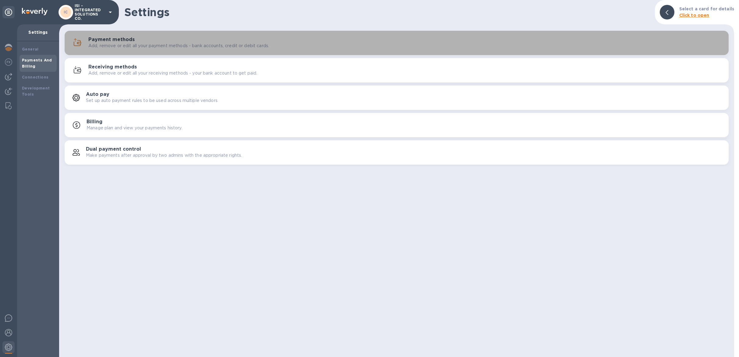
click at [132, 41] on h3 "Payment methods" at bounding box center [111, 40] width 46 height 6
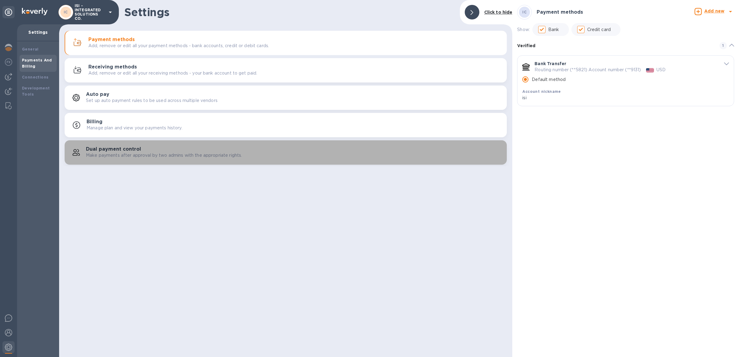
click at [106, 156] on p "Make payments after approval by two admins with the appropriate rights." at bounding box center [164, 155] width 156 height 6
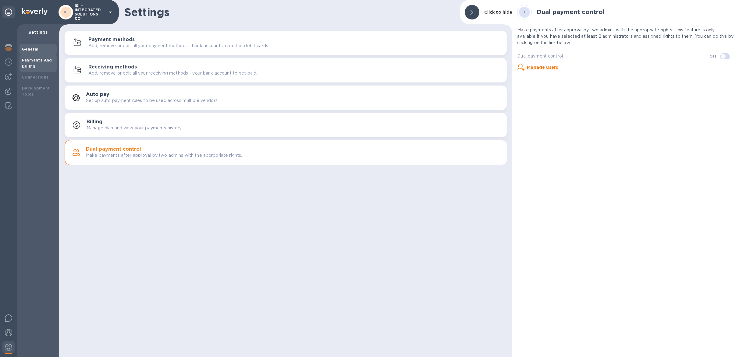
click at [34, 50] on b "General" at bounding box center [30, 49] width 17 height 5
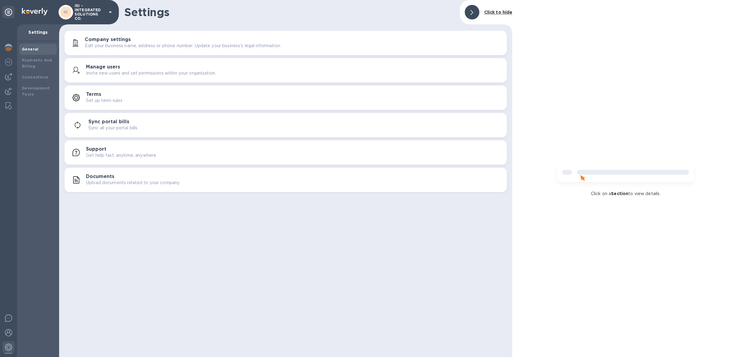
click at [119, 45] on p "Edit your business name, address or phone number. Update your business's legal …" at bounding box center [183, 46] width 196 height 6
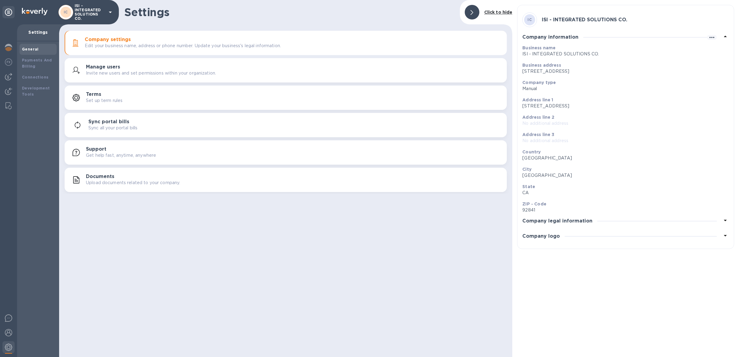
click at [111, 73] on p "Invite new users and set permissions within your organization." at bounding box center [151, 73] width 130 height 6
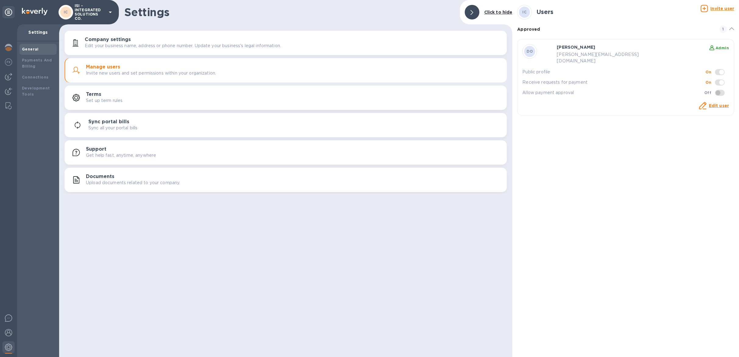
click at [717, 8] on u "Invite user" at bounding box center [722, 8] width 24 height 5
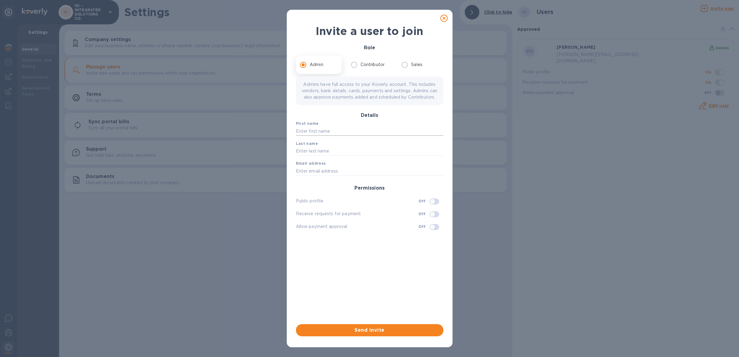
click at [334, 136] on input "text" at bounding box center [369, 131] width 147 height 9
drag, startPoint x: 311, startPoint y: 137, endPoint x: 282, endPoint y: 137, distance: 29.2
click at [282, 137] on div "Invite a user to join Role Admin Contributor Sales Admins have full access to y…" at bounding box center [369, 178] width 739 height 357
paste input "joew@isi-co.com"
drag, startPoint x: 305, startPoint y: 138, endPoint x: 295, endPoint y: 138, distance: 10.7
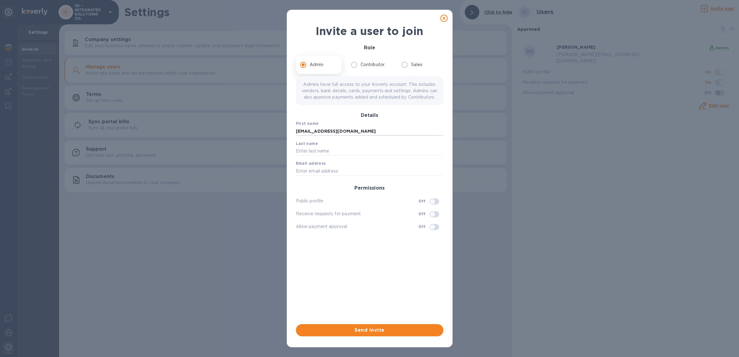
click at [295, 138] on div "First name joew@isi-co.com Last name Email address Permissions Public profile O…" at bounding box center [370, 218] width 150 height 199
type input "joew@isi-co.com"
click at [315, 155] on input "text" at bounding box center [369, 151] width 147 height 9
type input "Joe"
drag, startPoint x: 310, startPoint y: 137, endPoint x: 271, endPoint y: 140, distance: 39.4
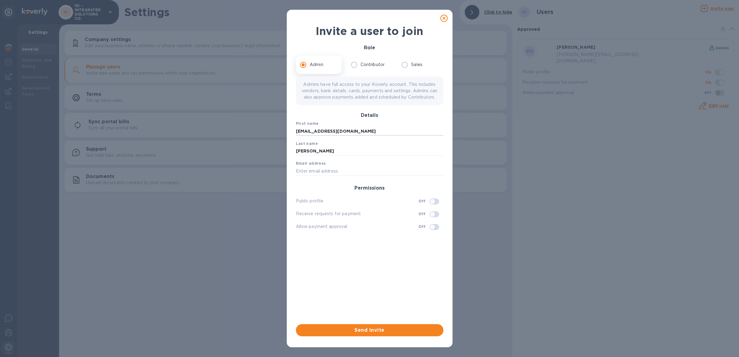
click at [271, 140] on div "Invite a user to join Role Admin Contributor Sales Admins have full access to y…" at bounding box center [369, 178] width 739 height 357
click at [303, 175] on input "text" at bounding box center [369, 171] width 147 height 9
paste input "joew@isi-co.com"
type input "joew@isi-co.com"
drag, startPoint x: 309, startPoint y: 160, endPoint x: 279, endPoint y: 155, distance: 30.9
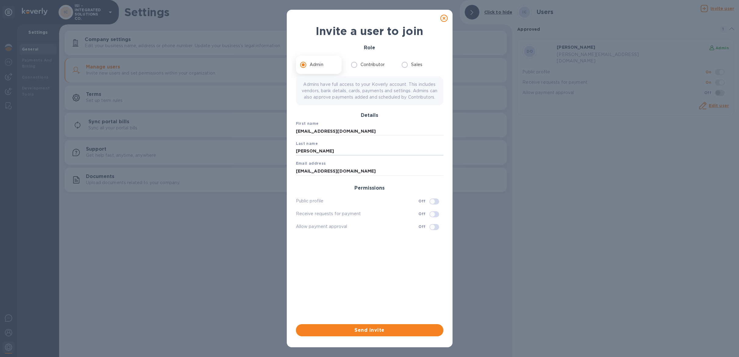
click at [277, 157] on div "Invite a user to join Role Admin Contributor Sales Admins have full access to y…" at bounding box center [369, 178] width 739 height 357
type input "Q"
type input "W"
drag, startPoint x: 345, startPoint y: 138, endPoint x: 293, endPoint y: 138, distance: 51.8
click at [294, 138] on div "Admin Contributor Sales Admins have full access to your Koverly account. This i…" at bounding box center [369, 187] width 152 height 269
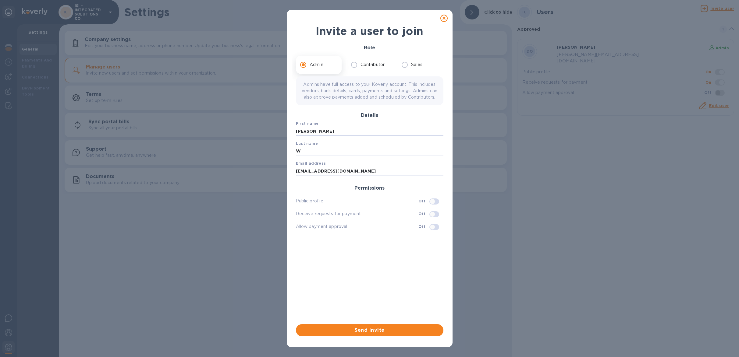
type input "Joe"
click at [433, 232] on input "checkbox" at bounding box center [432, 227] width 31 height 10
checkbox input "true"
drag, startPoint x: 376, startPoint y: 331, endPoint x: 328, endPoint y: 159, distance: 178.4
click at [346, 193] on div "Role Admin Contributor Sales Admins have full access to your Koverly account. T…" at bounding box center [369, 188] width 152 height 301
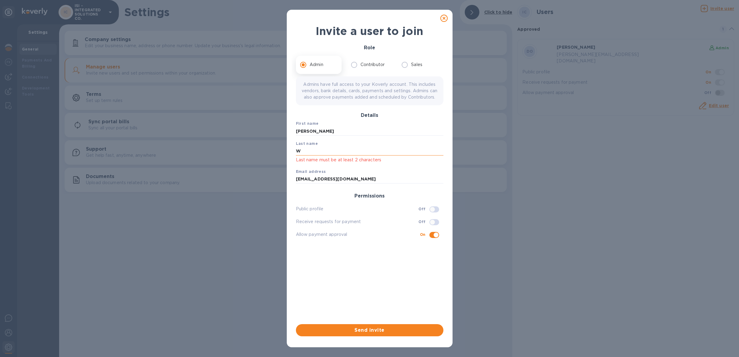
click at [327, 156] on input "W" at bounding box center [369, 151] width 147 height 9
drag, startPoint x: 300, startPoint y: 158, endPoint x: 295, endPoint y: 158, distance: 4.9
click at [296, 156] on input "Wchen" at bounding box center [369, 151] width 147 height 9
click at [296, 156] on input "chen" at bounding box center [369, 151] width 147 height 9
type input "Chen"
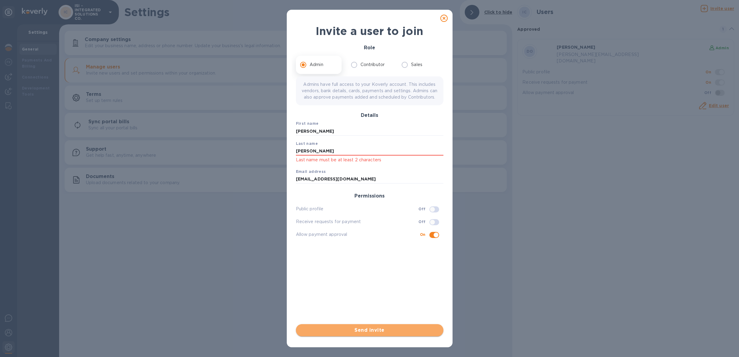
click at [379, 331] on span "Send invite" at bounding box center [370, 330] width 138 height 7
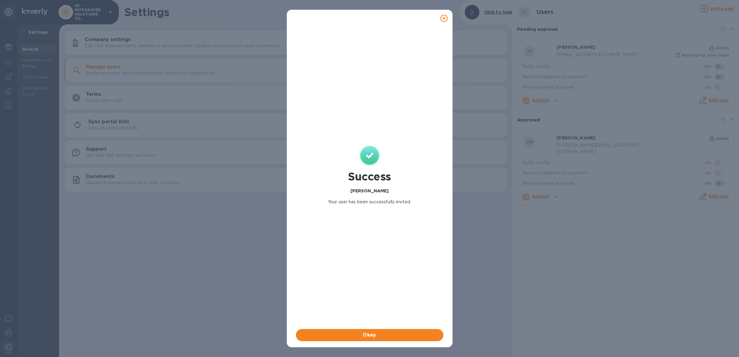
click at [445, 16] on icon at bounding box center [443, 18] width 7 height 7
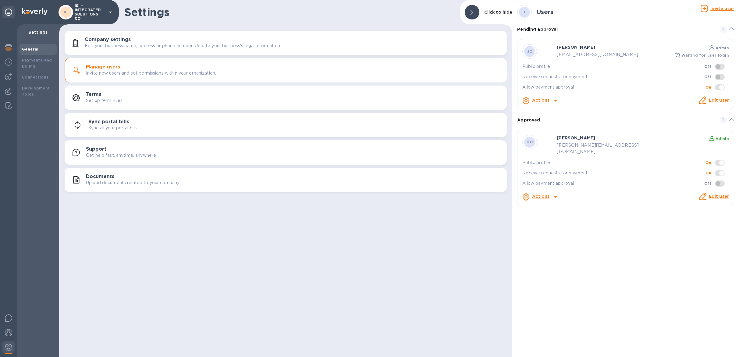
click at [716, 194] on link "Edit user" at bounding box center [719, 196] width 20 height 5
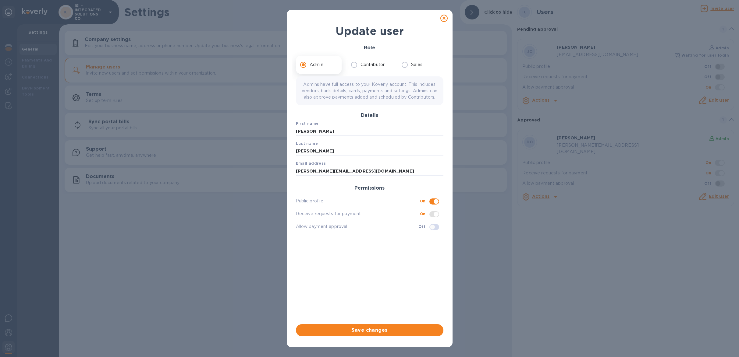
click at [436, 232] on input "checkbox" at bounding box center [432, 227] width 31 height 10
click at [436, 232] on input "checkbox" at bounding box center [435, 227] width 31 height 10
checkbox input "false"
click at [356, 66] on input "Contributor" at bounding box center [354, 64] width 13 height 13
radio input "true"
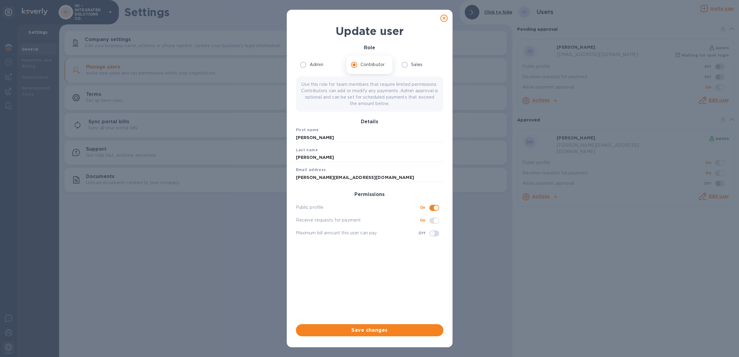
click at [434, 233] on input "checkbox" at bounding box center [432, 234] width 31 height 10
checkbox input "true"
drag, startPoint x: 381, startPoint y: 253, endPoint x: 299, endPoint y: 251, distance: 82.6
click at [299, 251] on input "0" at bounding box center [371, 251] width 145 height 9
type input "1"
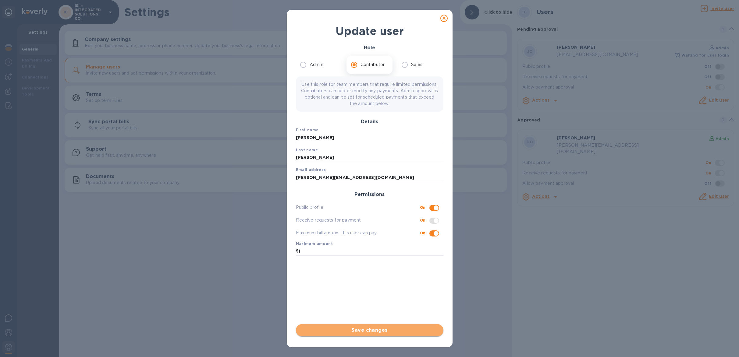
click at [367, 331] on span "Save changes" at bounding box center [370, 330] width 138 height 7
click at [444, 19] on icon at bounding box center [443, 18] width 7 height 7
radio input "true"
checkbox input "false"
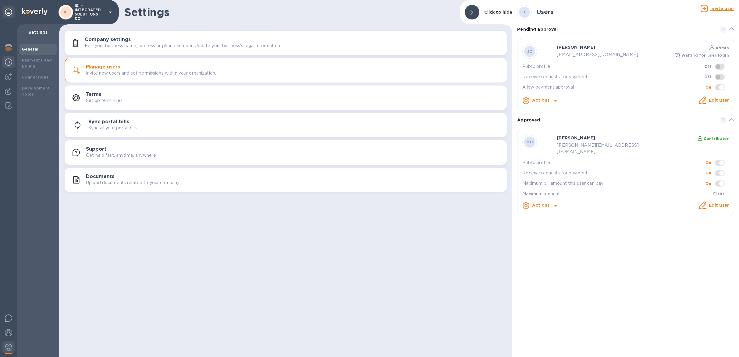
click at [8, 58] on img at bounding box center [8, 61] width 7 height 7
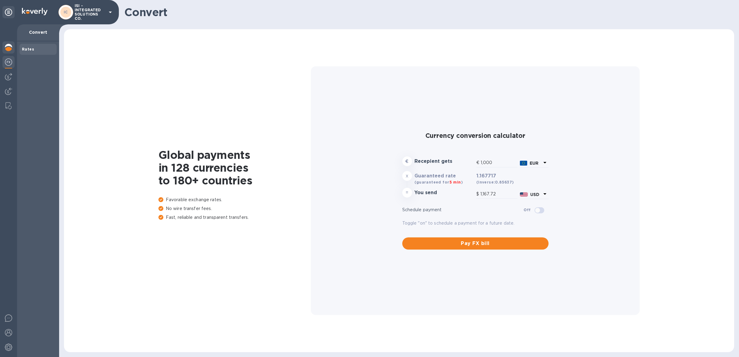
click at [7, 48] on img at bounding box center [8, 47] width 7 height 7
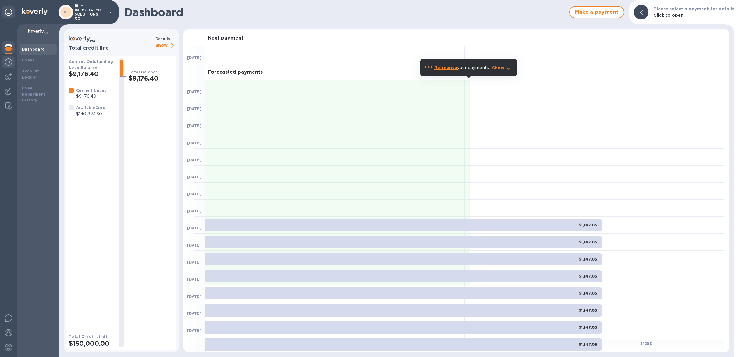
click at [9, 66] on div at bounding box center [8, 62] width 12 height 13
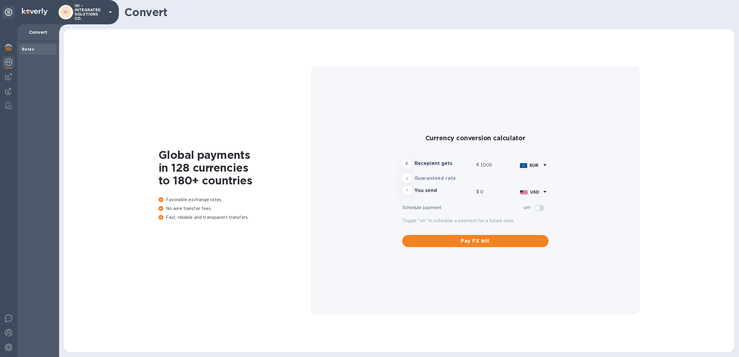
type input "1,167.62"
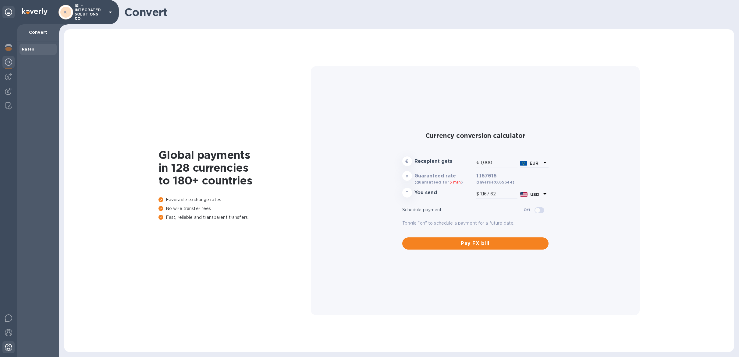
click at [8, 348] on img at bounding box center [8, 347] width 7 height 7
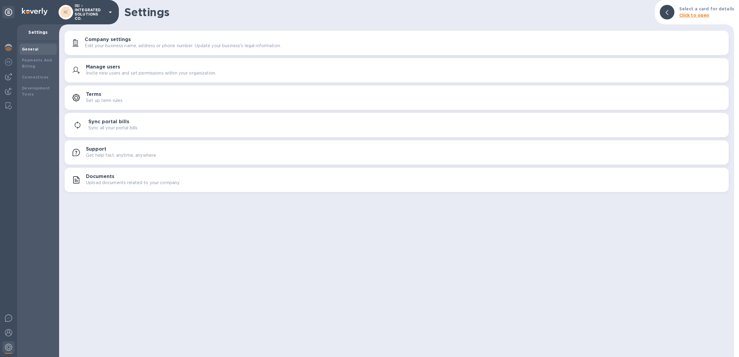
click at [126, 52] on button "Company settings Edit your business name, address or phone number. Update your …" at bounding box center [397, 43] width 664 height 24
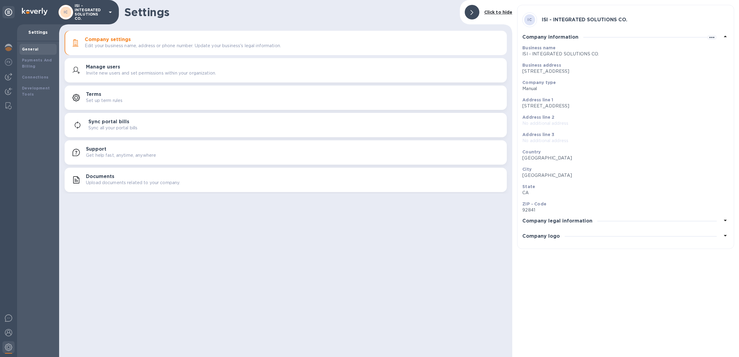
click at [131, 67] on div "Manage users Invite new users and set permissions within your organization." at bounding box center [294, 70] width 416 height 12
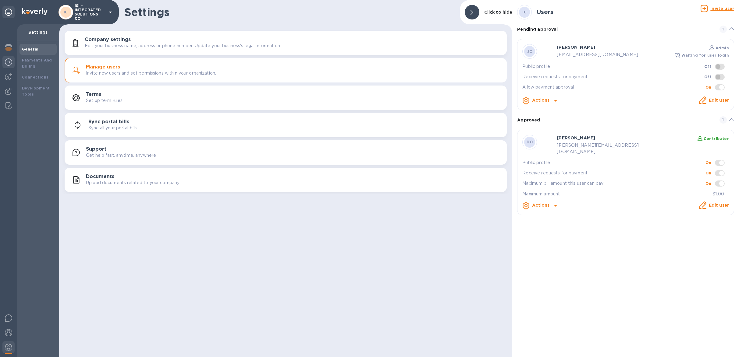
click at [11, 63] on img at bounding box center [8, 61] width 7 height 7
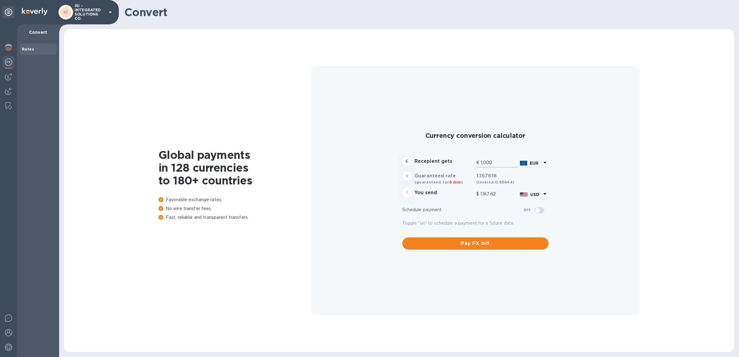
click at [500, 162] on input "1,000" at bounding box center [498, 162] width 37 height 9
drag, startPoint x: 500, startPoint y: 162, endPoint x: 470, endPoint y: 161, distance: 30.2
click at [470, 161] on div "€ Recepient gets € 1,000 EUR" at bounding box center [475, 162] width 149 height 14
click at [547, 161] on icon at bounding box center [544, 162] width 7 height 7
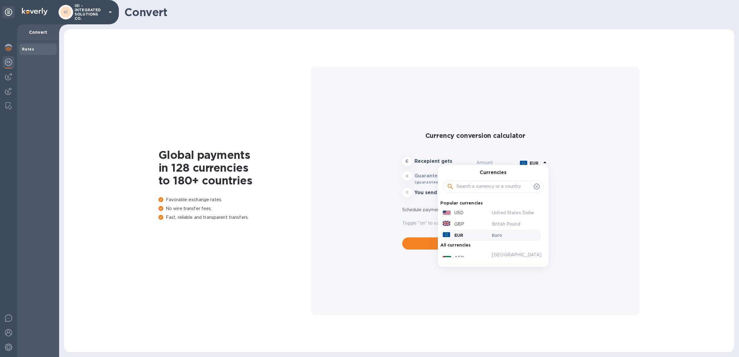
click at [507, 191] on input "text" at bounding box center [493, 186] width 75 height 9
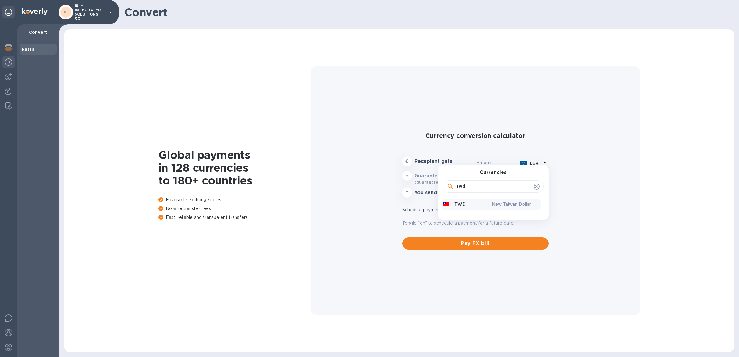
type input "twd"
click at [486, 206] on div "TWD" at bounding box center [465, 204] width 49 height 9
click at [487, 163] on input "text" at bounding box center [496, 162] width 41 height 9
type input "1"
type input "1.17"
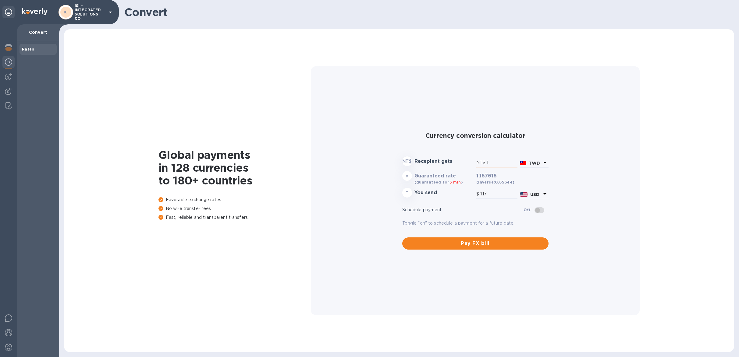
type input "1.9"
type input "2.22"
type input "1.99"
type input "2.32"
type input "1.9"
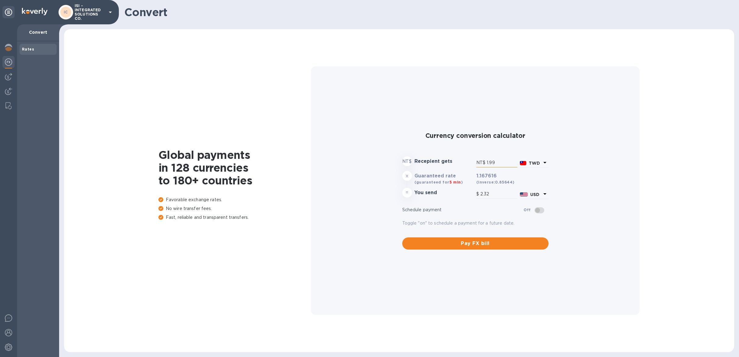
type input "2.22"
type input "1."
type input "1.17"
type input "1.00"
click at [9, 46] on img at bounding box center [8, 47] width 7 height 7
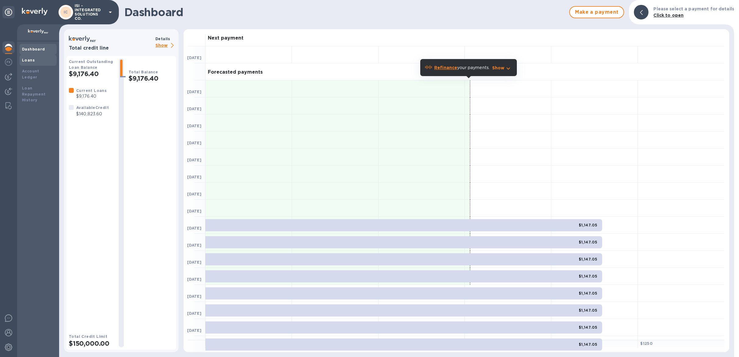
click at [25, 61] on b "Loans" at bounding box center [28, 60] width 13 height 5
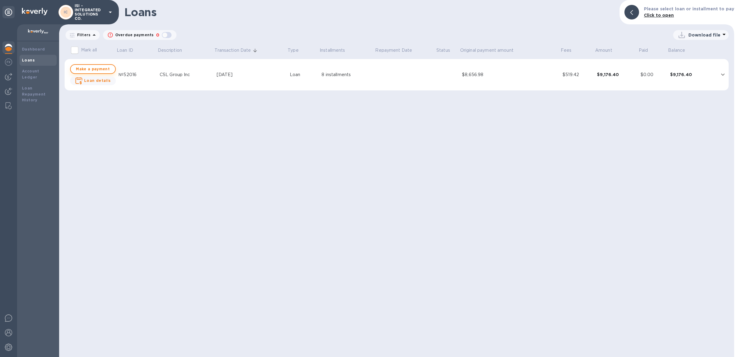
click at [73, 66] on button "Make a payment" at bounding box center [93, 69] width 46 height 10
checkbox input "true"
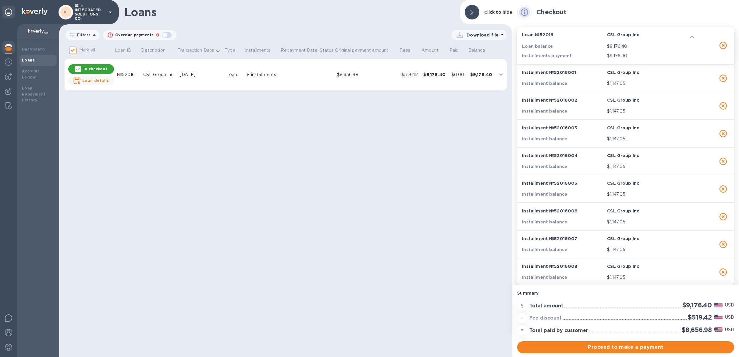
click at [10, 44] on img at bounding box center [8, 47] width 7 height 7
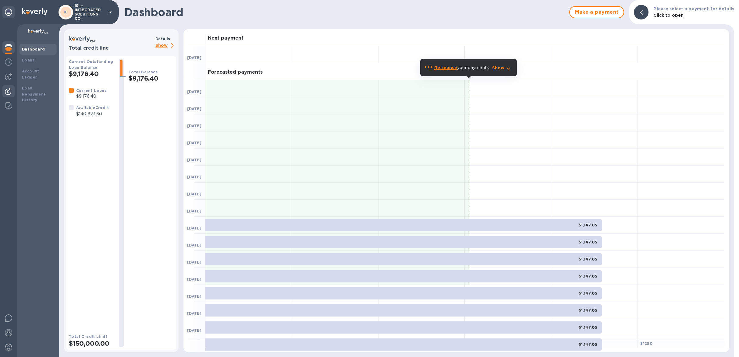
click at [8, 93] on img at bounding box center [8, 91] width 7 height 7
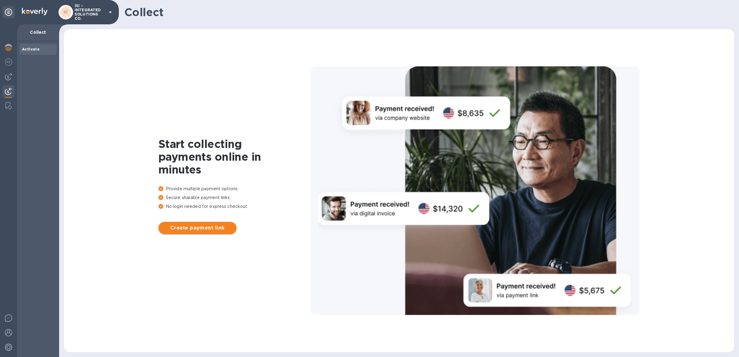
click at [193, 228] on span "Create payment link" at bounding box center [197, 228] width 68 height 7
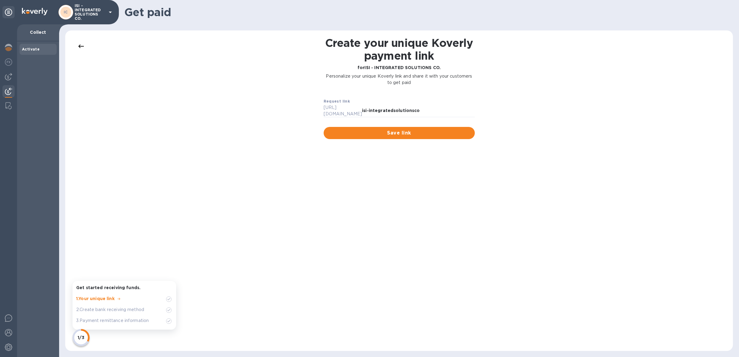
click at [82, 11] on p "ISI - INTEGRATED SOLUTIONS CO." at bounding box center [90, 12] width 30 height 17
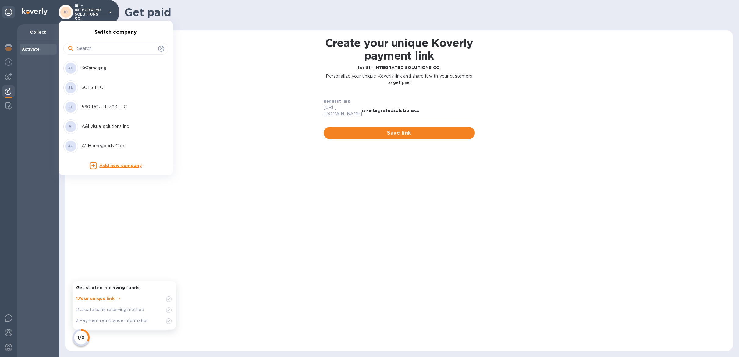
click at [91, 49] on input "text" at bounding box center [116, 48] width 79 height 9
type input "freight"
click at [86, 108] on p "Freight Country LLC" at bounding box center [120, 107] width 77 height 6
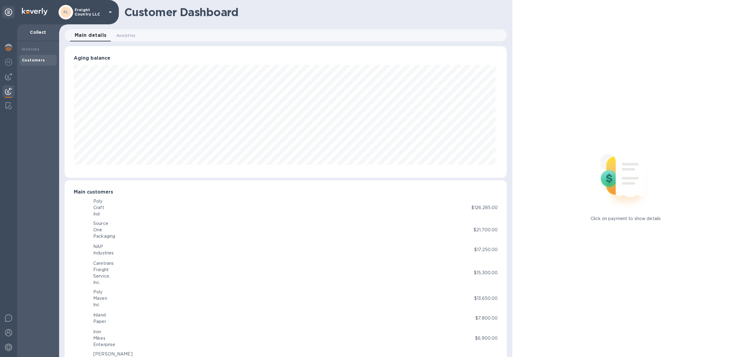
scroll to position [304538, 304230]
click at [41, 70] on b "Payments" at bounding box center [32, 71] width 20 height 5
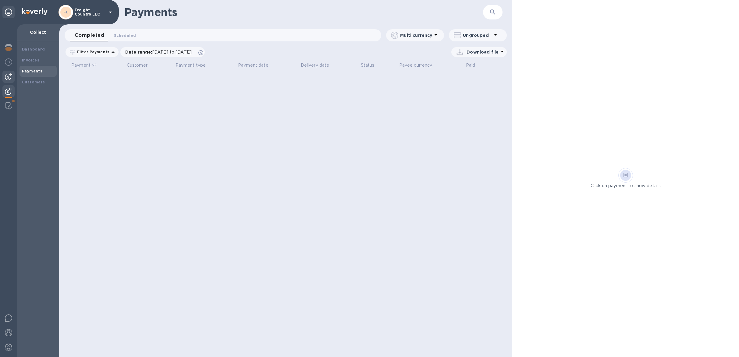
click at [10, 81] on div at bounding box center [8, 77] width 12 height 12
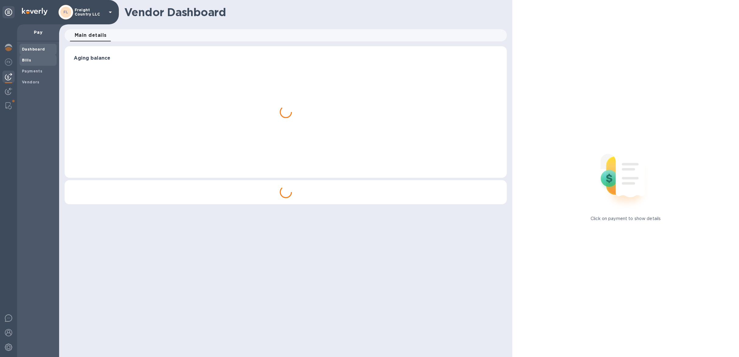
click at [29, 56] on div "Bills" at bounding box center [37, 60] width 37 height 11
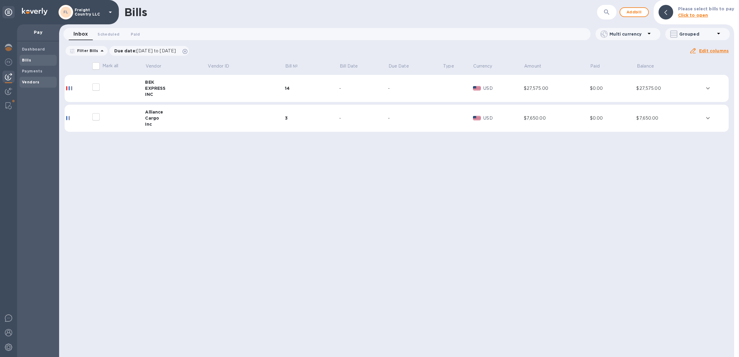
click at [30, 76] on div "Dashboard Bills Payments Vendors" at bounding box center [37, 66] width 37 height 44
click at [11, 106] on img at bounding box center [8, 105] width 6 height 7
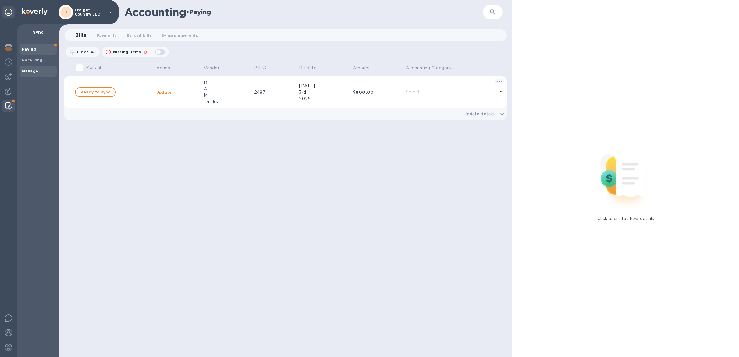
click at [41, 71] on span "Manage" at bounding box center [38, 71] width 32 height 6
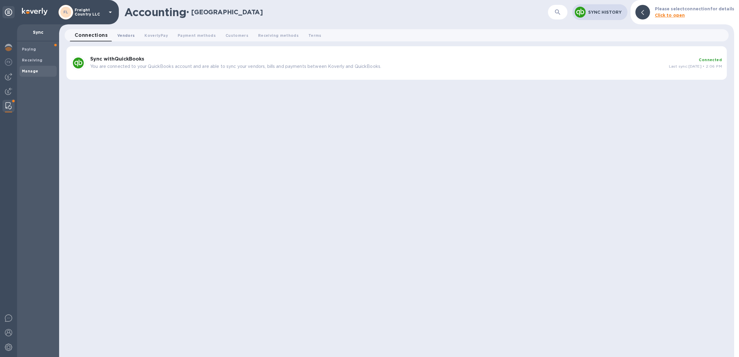
click at [117, 34] on span "Vendors 0" at bounding box center [125, 35] width 17 height 6
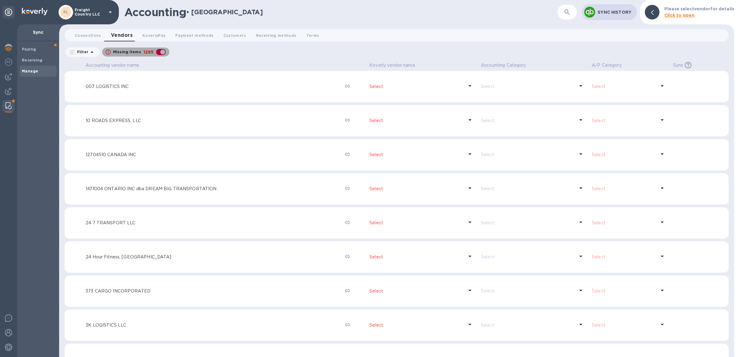
click at [159, 51] on div "button" at bounding box center [161, 52] width 12 height 9
checkbox input "false"
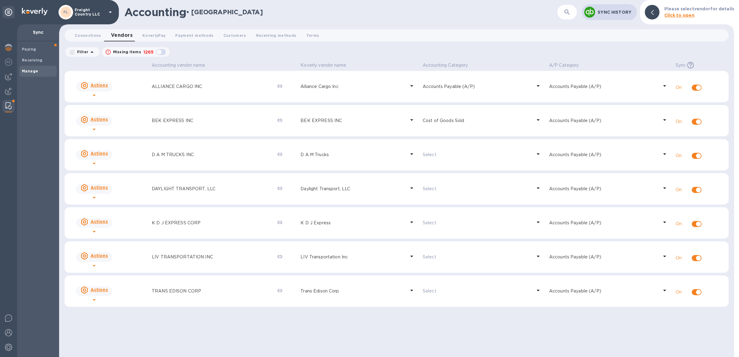
click at [49, 74] on div "Manage" at bounding box center [37, 71] width 37 height 11
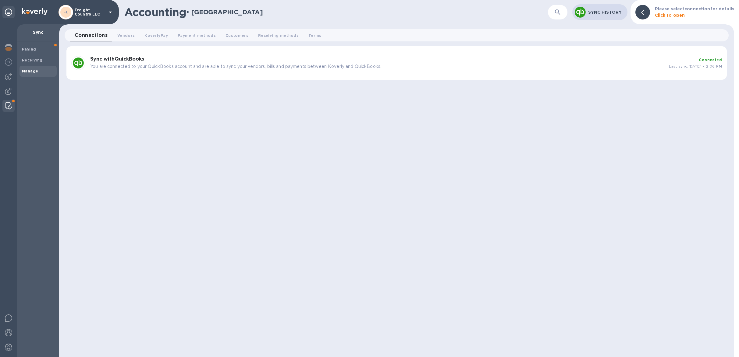
click at [260, 54] on div "Sync with QuickBooks You are connected to your QuickBooks account and are able …" at bounding box center [377, 63] width 579 height 18
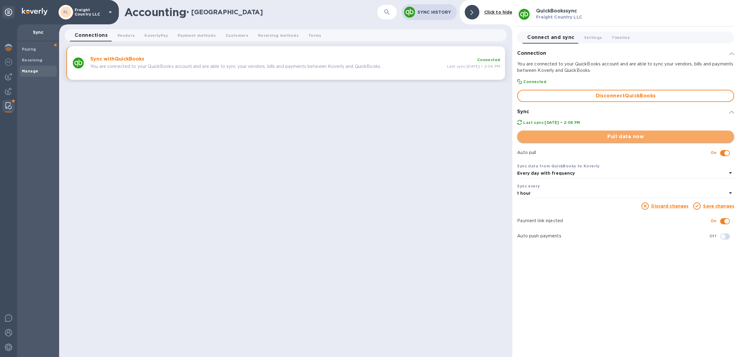
click at [629, 136] on span "Pull data now" at bounding box center [625, 136] width 207 height 7
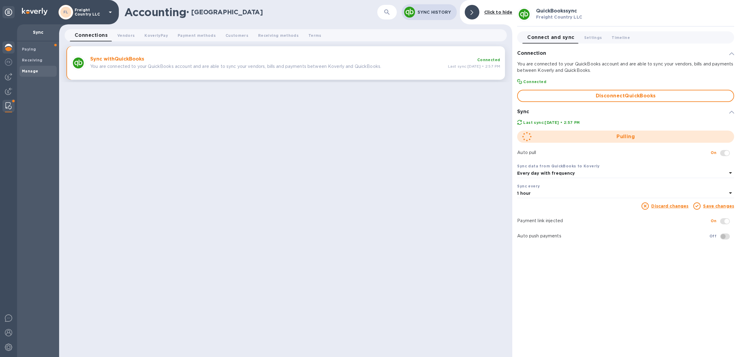
click at [3, 46] on div at bounding box center [8, 47] width 12 height 13
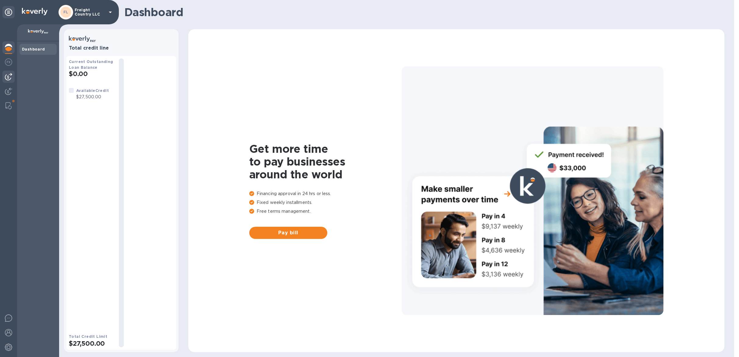
click at [8, 79] on img at bounding box center [8, 76] width 7 height 7
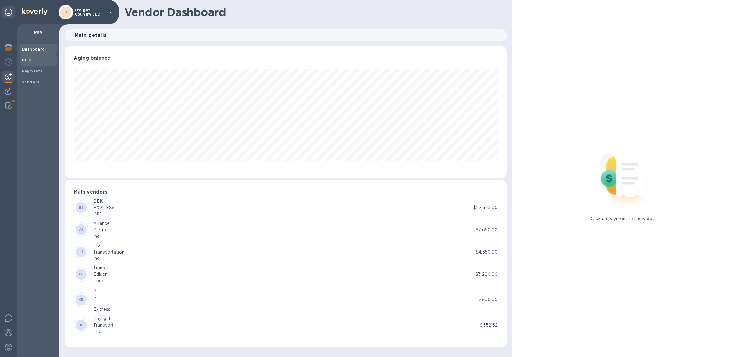
scroll to position [131, 442]
click at [36, 63] on span "Bills" at bounding box center [38, 60] width 32 height 6
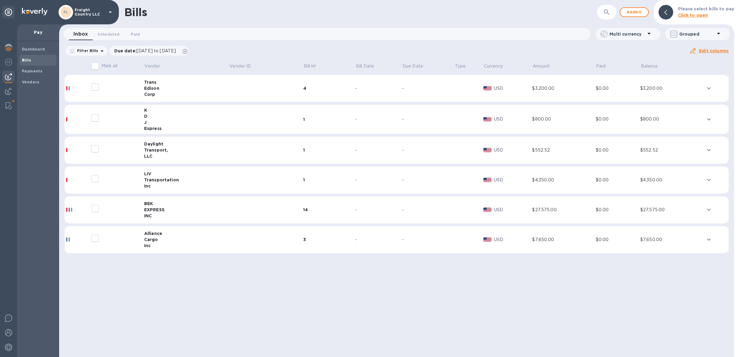
drag, startPoint x: 12, startPoint y: 346, endPoint x: 10, endPoint y: 305, distance: 41.2
click at [11, 346] on img at bounding box center [8, 347] width 7 height 7
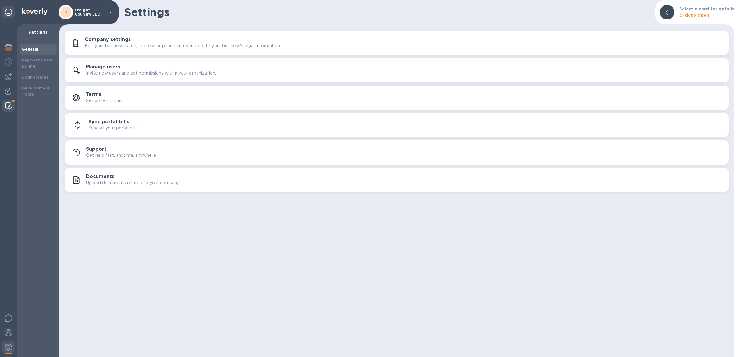
click at [3, 102] on div at bounding box center [8, 106] width 11 height 12
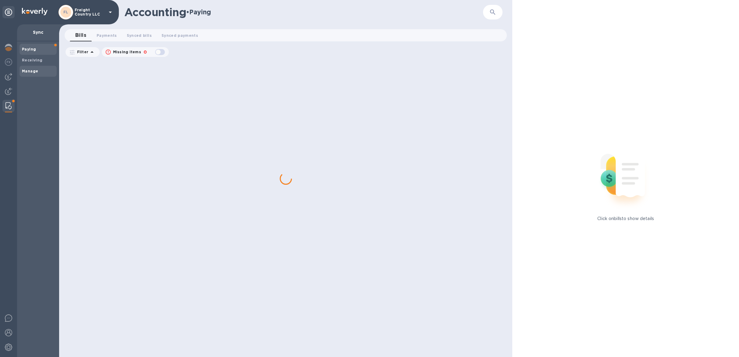
click at [38, 73] on span "Manage" at bounding box center [38, 71] width 32 height 6
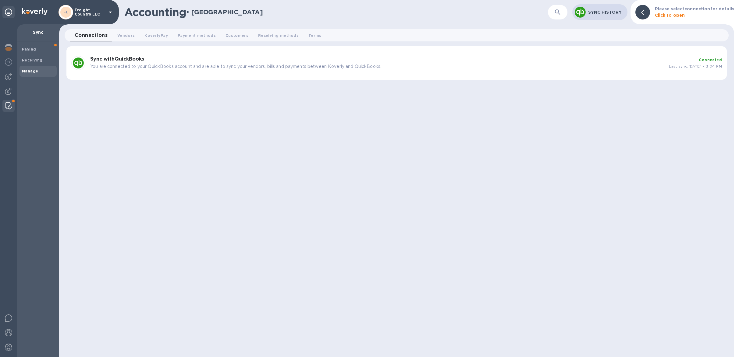
click at [103, 16] on p "Freight Country LLC" at bounding box center [90, 12] width 30 height 9
